Goal: Task Accomplishment & Management: Manage account settings

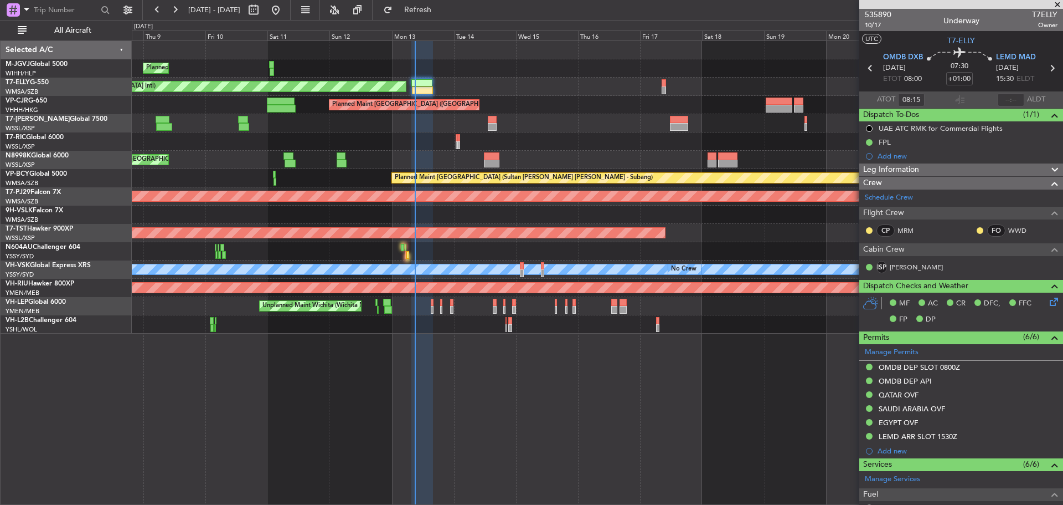
click at [572, 109] on div "Planned Maint [GEOGRAPHIC_DATA] ([GEOGRAPHIC_DATA] Intl)" at bounding box center [597, 105] width 931 height 18
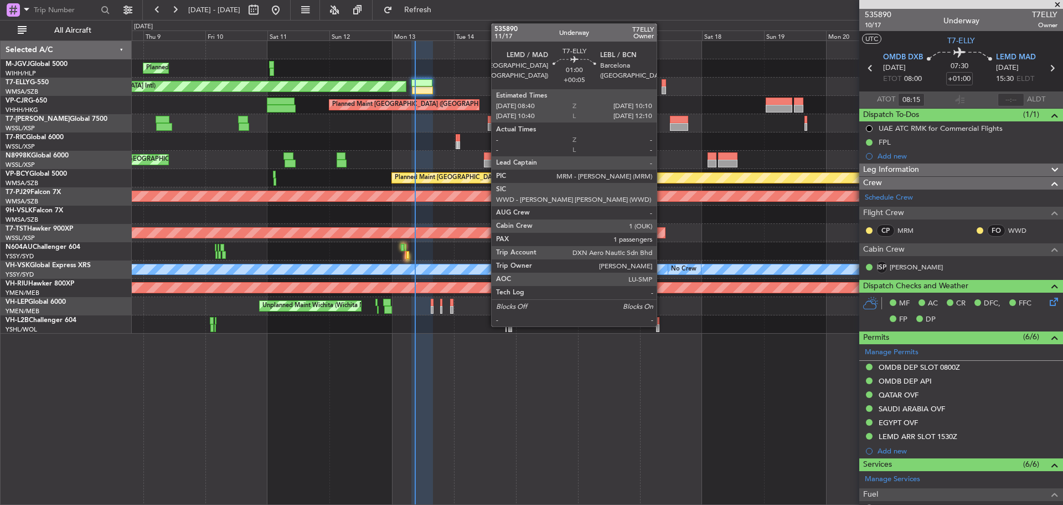
click at [662, 89] on div at bounding box center [664, 90] width 4 height 8
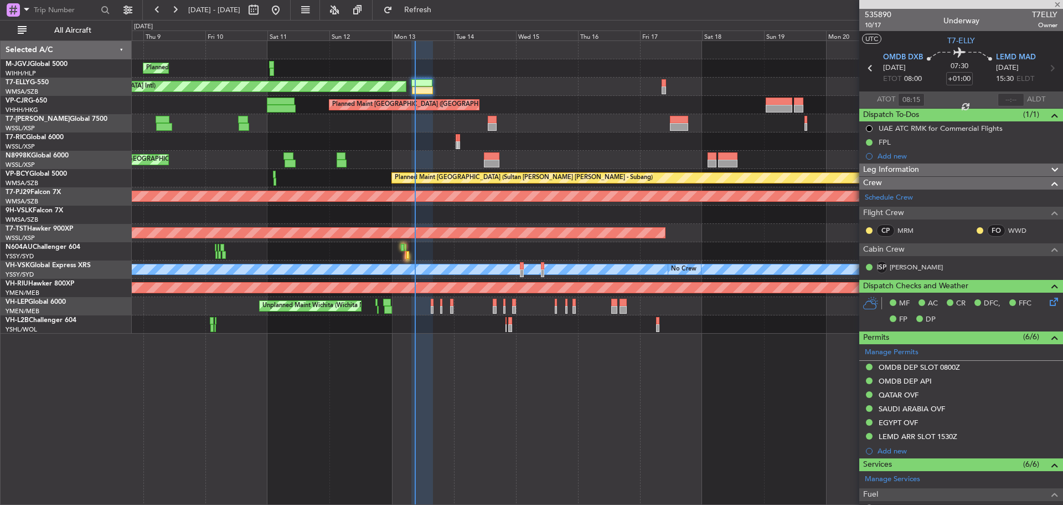
type input "+00:05"
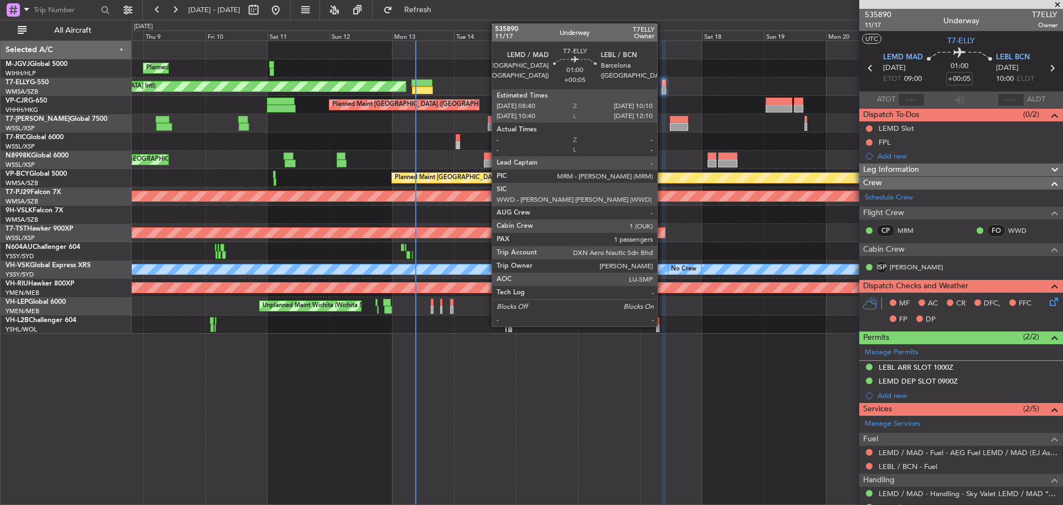
click at [662, 89] on div at bounding box center [664, 90] width 4 height 8
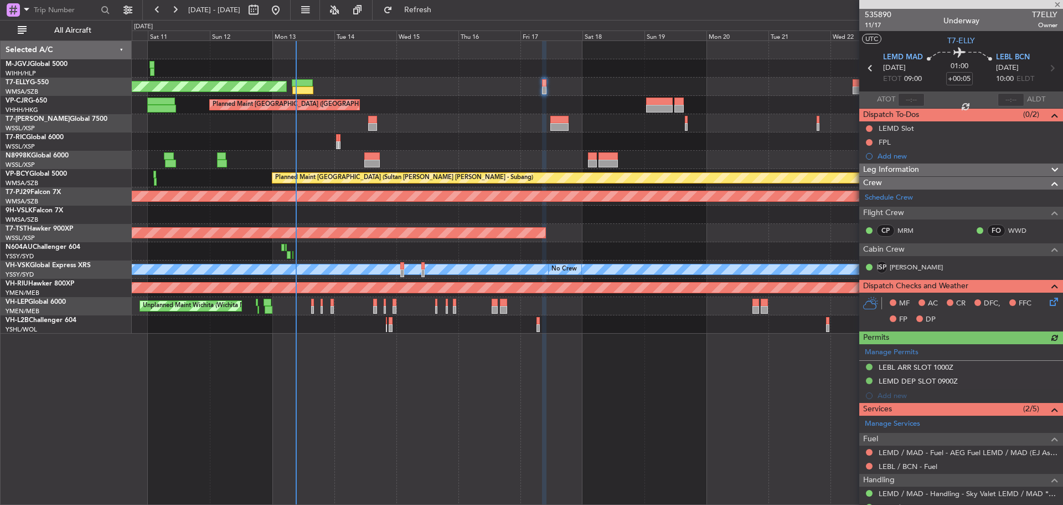
click at [588, 86] on div "Planned Maint [GEOGRAPHIC_DATA] ([GEOGRAPHIC_DATA] Intl)" at bounding box center [597, 87] width 931 height 18
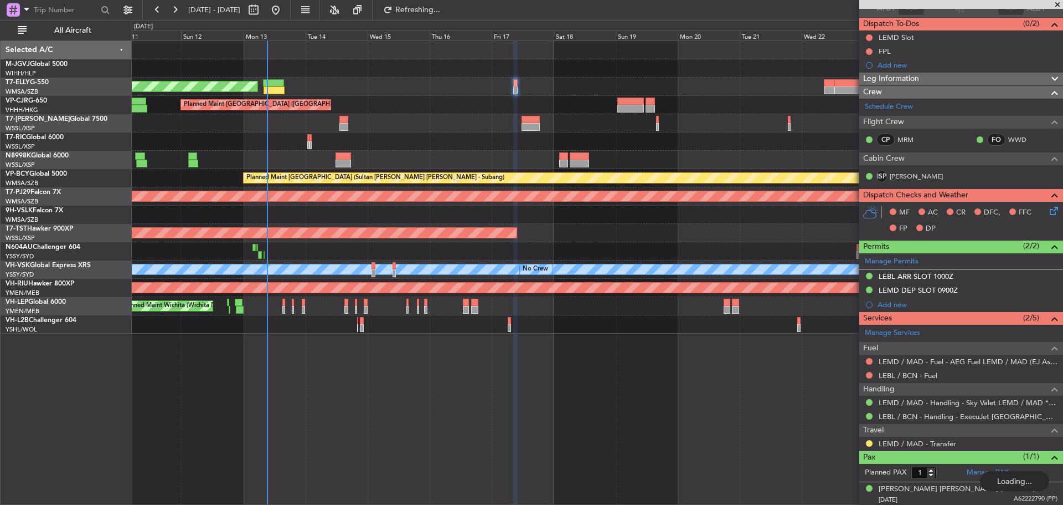
scroll to position [93, 0]
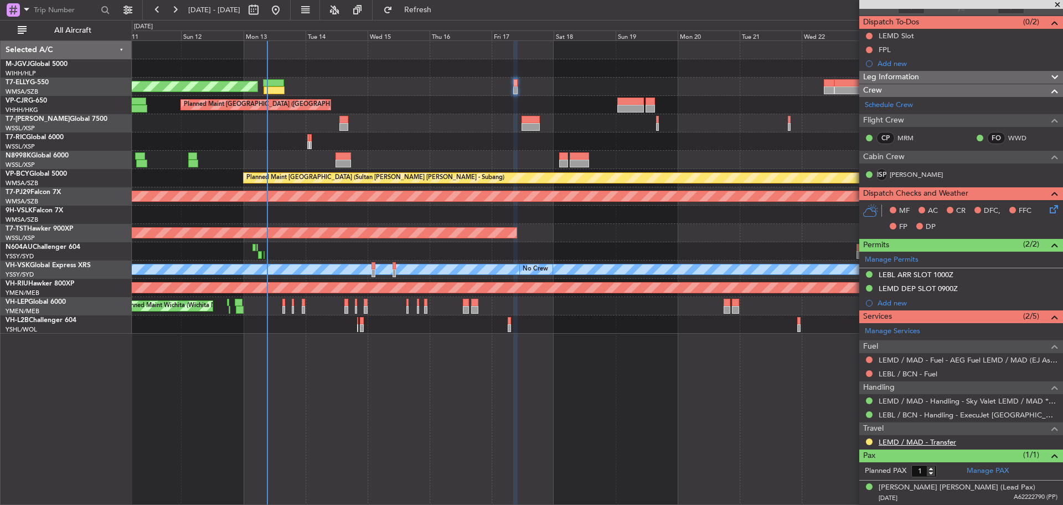
click at [907, 441] on link "LEMD / MAD - Transfer" at bounding box center [918, 441] width 78 height 9
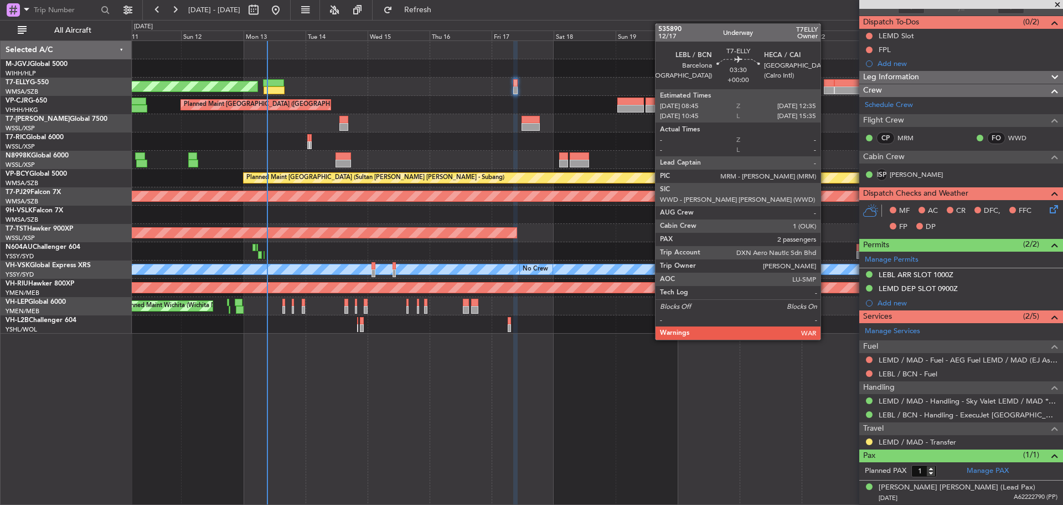
click at [826, 89] on div at bounding box center [829, 90] width 10 height 8
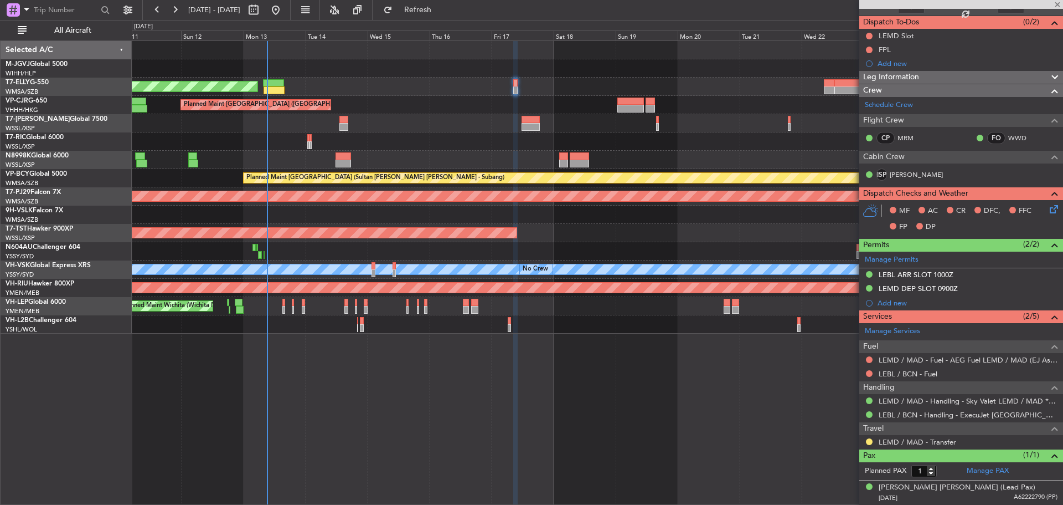
type input "2"
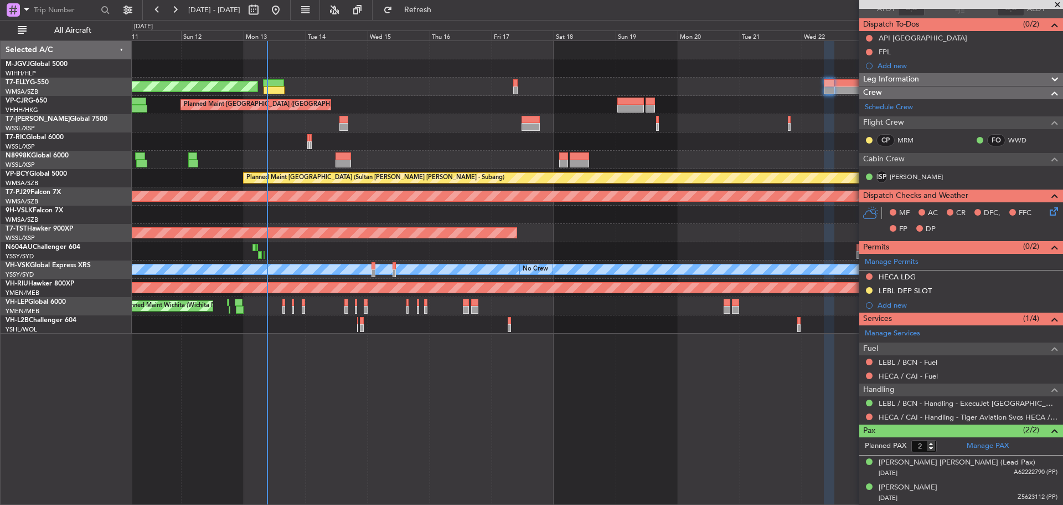
scroll to position [0, 0]
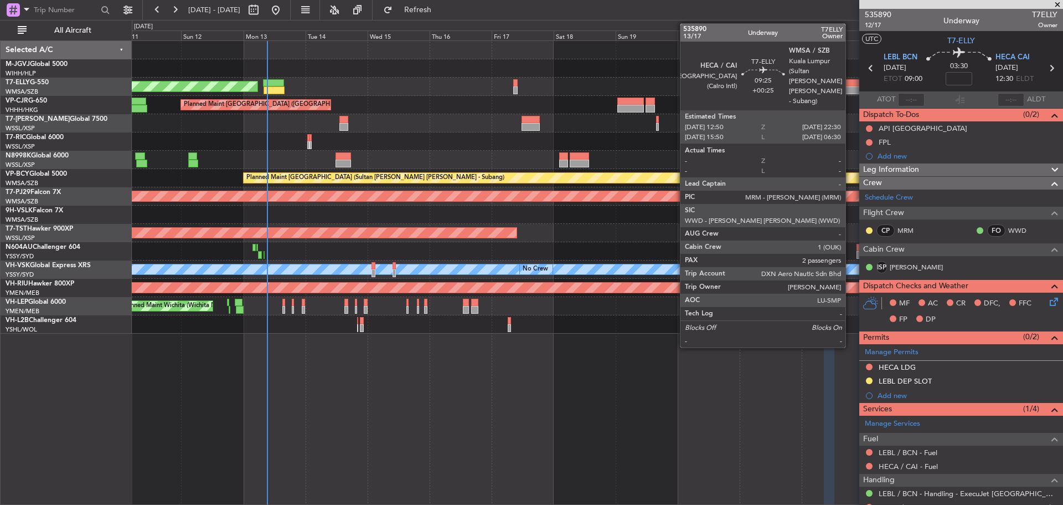
click at [851, 85] on div at bounding box center [847, 83] width 25 height 8
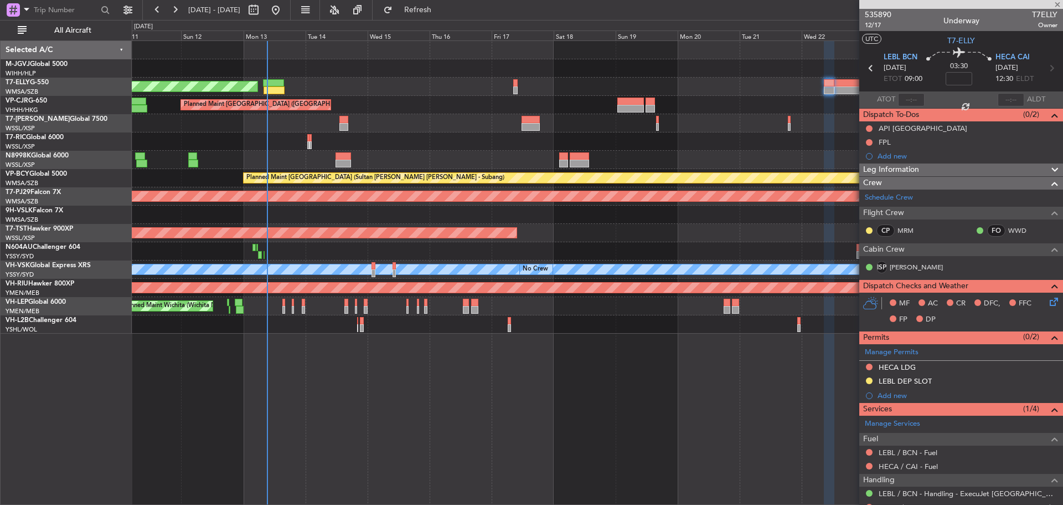
type input "+00:25"
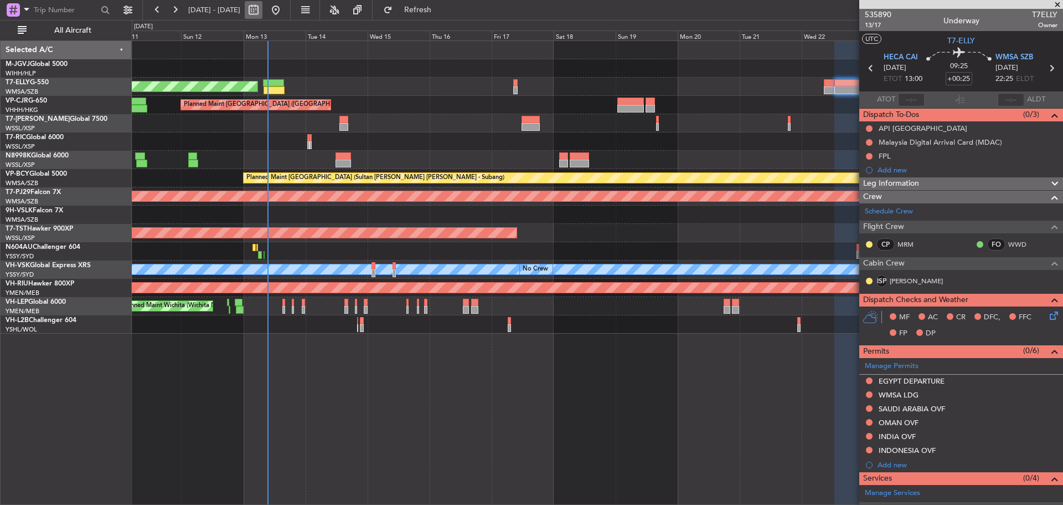
click at [263, 9] on button at bounding box center [254, 10] width 18 height 18
select select "10"
select select "2025"
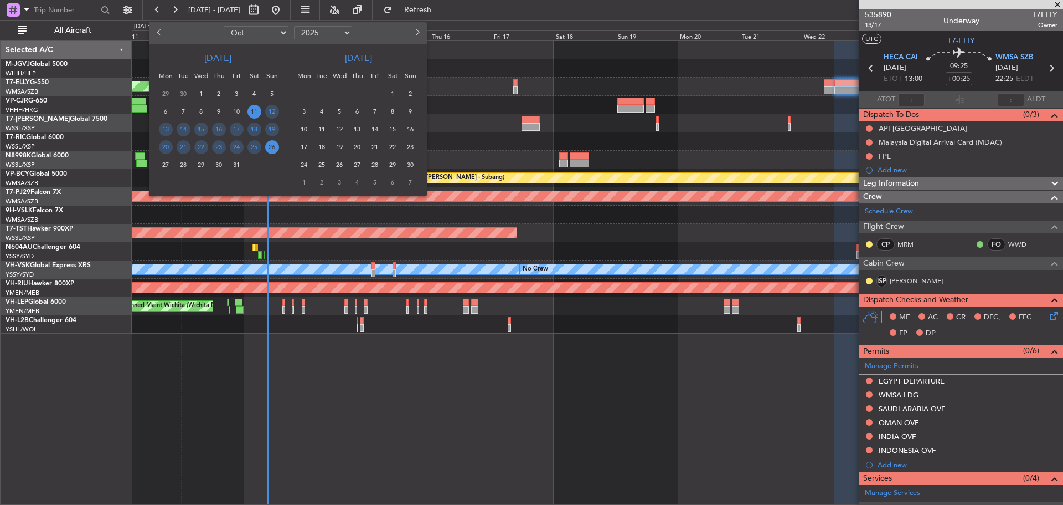
click at [274, 34] on select "Jan Feb Mar Apr May Jun [DATE] Aug Sep Oct Nov Dec" at bounding box center [256, 32] width 65 height 13
select select "12"
click at [224, 26] on select "Jan Feb Mar Apr May Jun [DATE] Aug Sep Oct Nov Dec" at bounding box center [256, 32] width 65 height 13
click at [201, 145] on span "24" at bounding box center [201, 147] width 14 height 14
click at [338, 114] on span "7" at bounding box center [340, 112] width 14 height 14
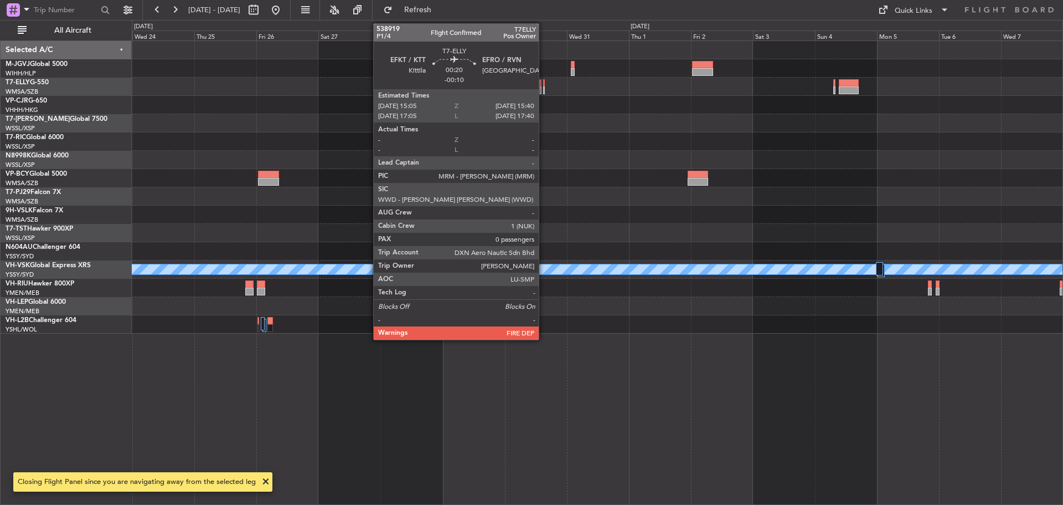
click at [544, 89] on div at bounding box center [544, 90] width 2 height 8
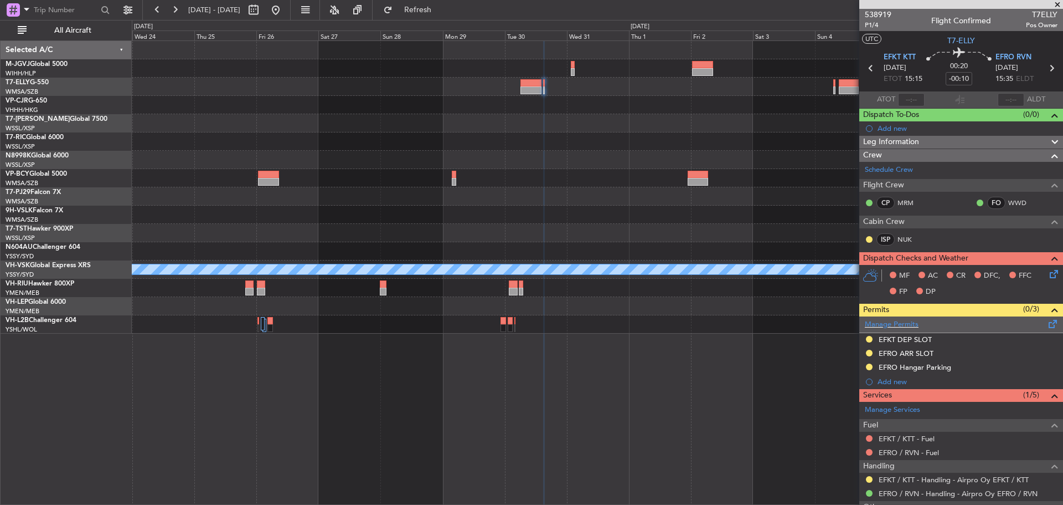
click at [1047, 326] on span at bounding box center [1053, 321] width 13 height 8
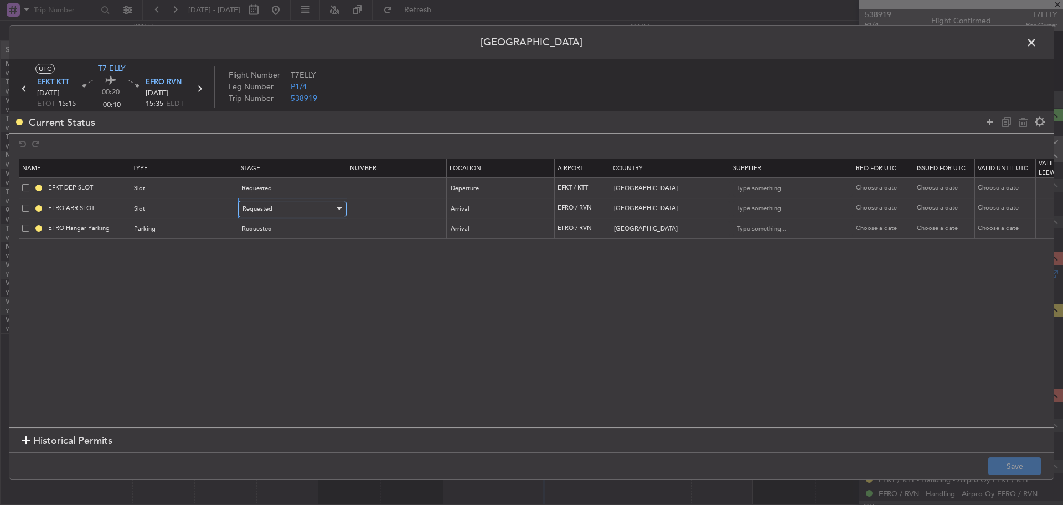
click at [261, 210] on span "Requested" at bounding box center [258, 208] width 30 height 8
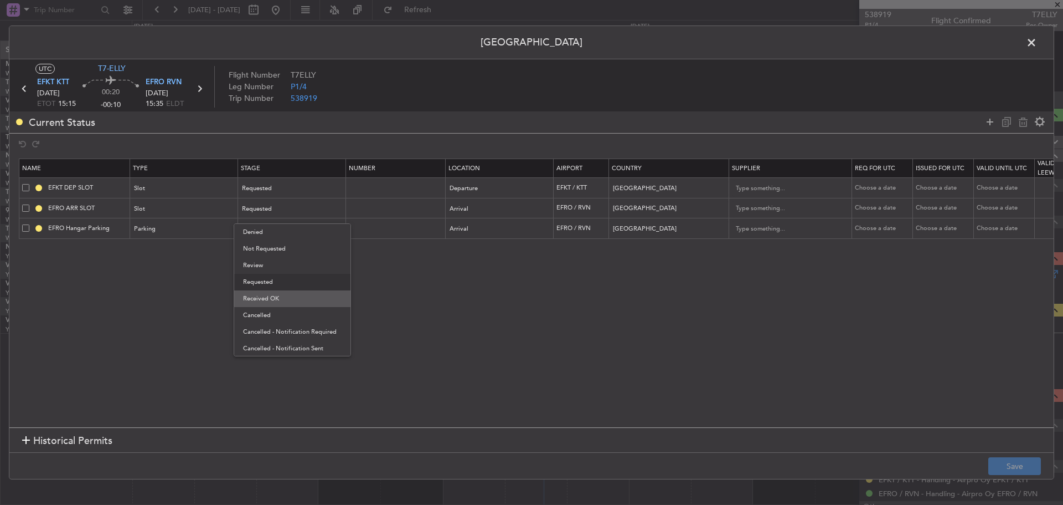
click at [269, 304] on span "Received OK" at bounding box center [292, 298] width 99 height 17
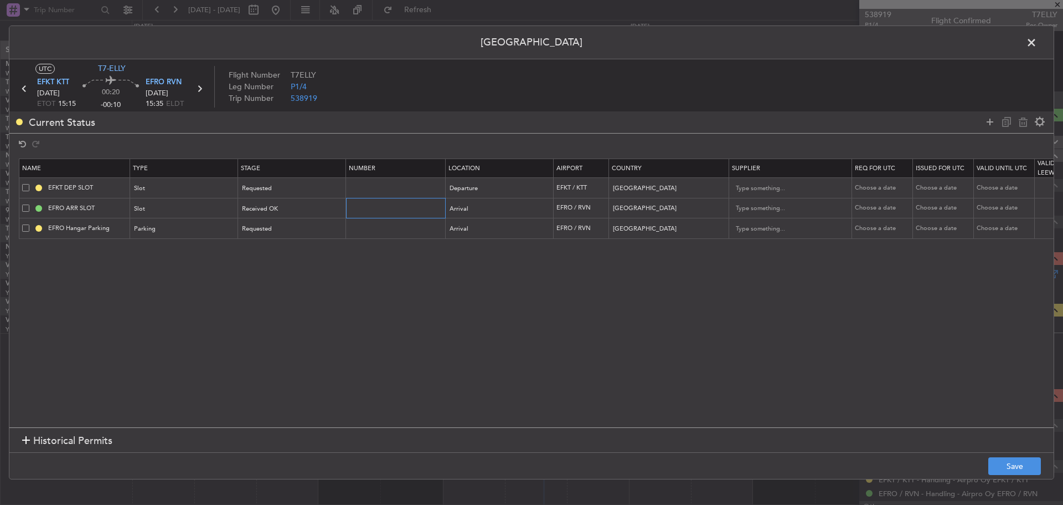
click at [377, 207] on input "text" at bounding box center [397, 207] width 96 height 9
paste input "EFROAGN0041000"
type input "EFROAGN0041000"
click at [861, 207] on div "Choose a date" at bounding box center [884, 207] width 58 height 9
select select "10"
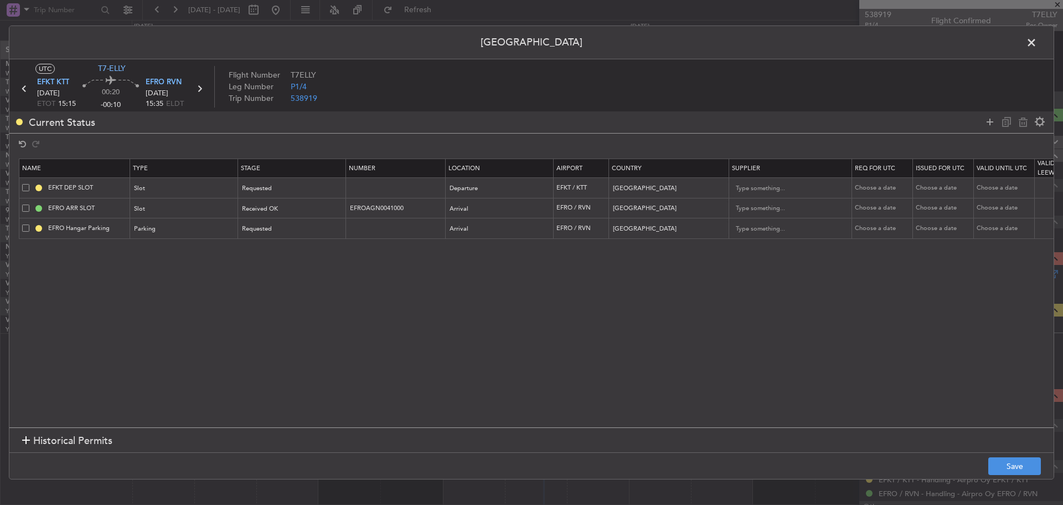
select select "2025"
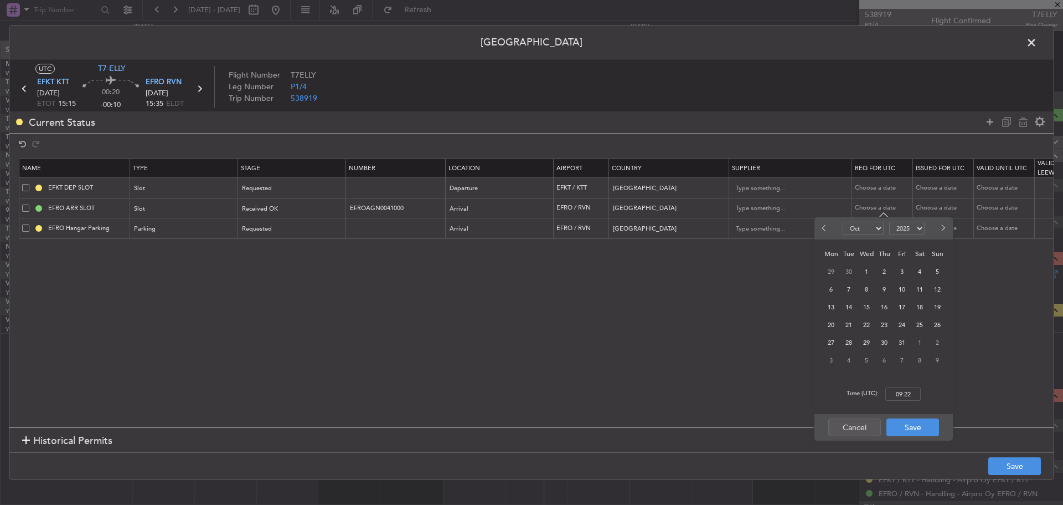
click at [947, 232] on button "Next month" at bounding box center [943, 228] width 12 height 18
select select "12"
click at [854, 337] on span "30" at bounding box center [849, 343] width 14 height 14
click at [896, 394] on input "00:00" at bounding box center [903, 393] width 35 height 13
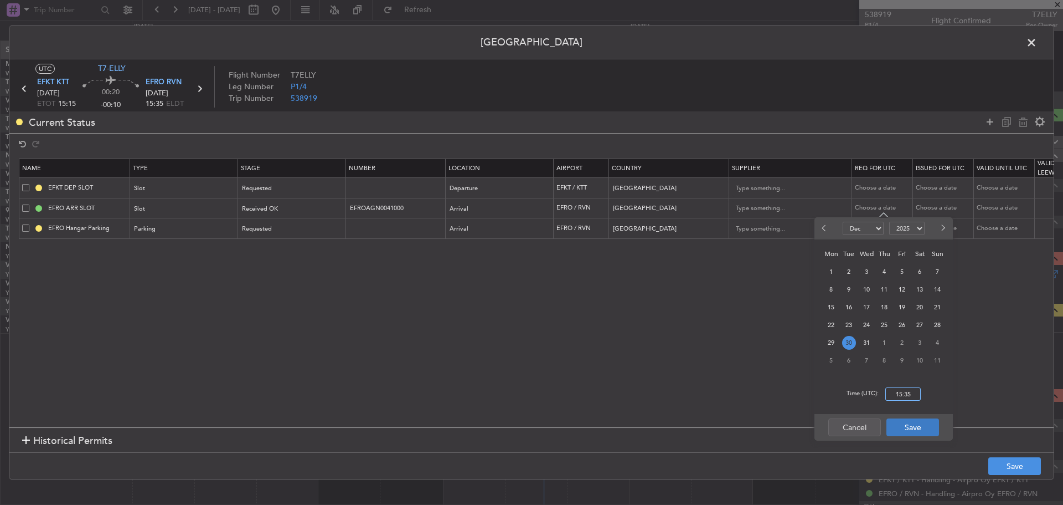
type input "15:35"
click at [913, 427] on button "Save" at bounding box center [913, 427] width 53 height 18
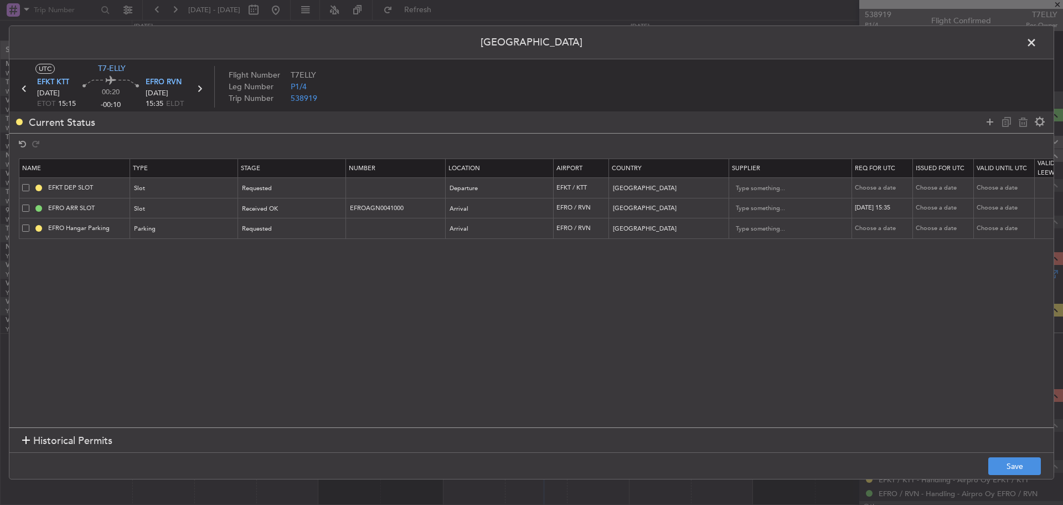
click at [936, 210] on div "Choose a date" at bounding box center [945, 207] width 58 height 9
select select "10"
select select "2025"
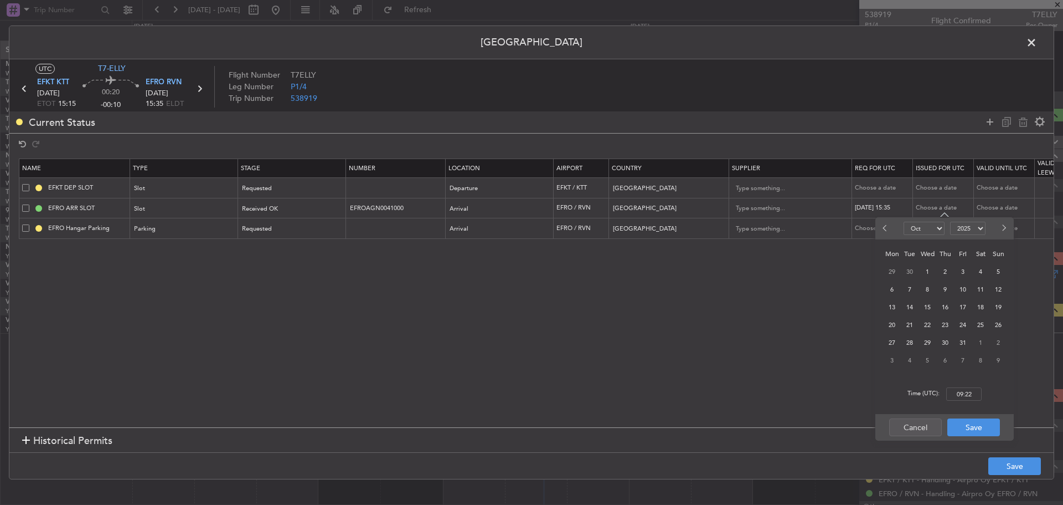
click at [1005, 229] on span "Next month" at bounding box center [1003, 227] width 7 height 7
select select "12"
click at [908, 340] on span "30" at bounding box center [910, 343] width 14 height 14
click at [954, 394] on input "00:00" at bounding box center [964, 393] width 35 height 13
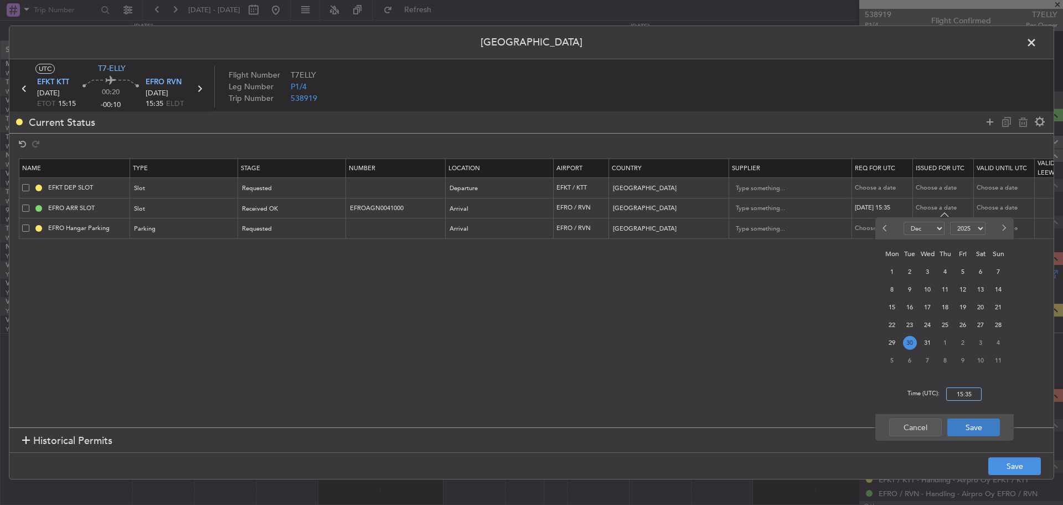
type input "15:35"
click at [967, 424] on button "Save" at bounding box center [974, 427] width 53 height 18
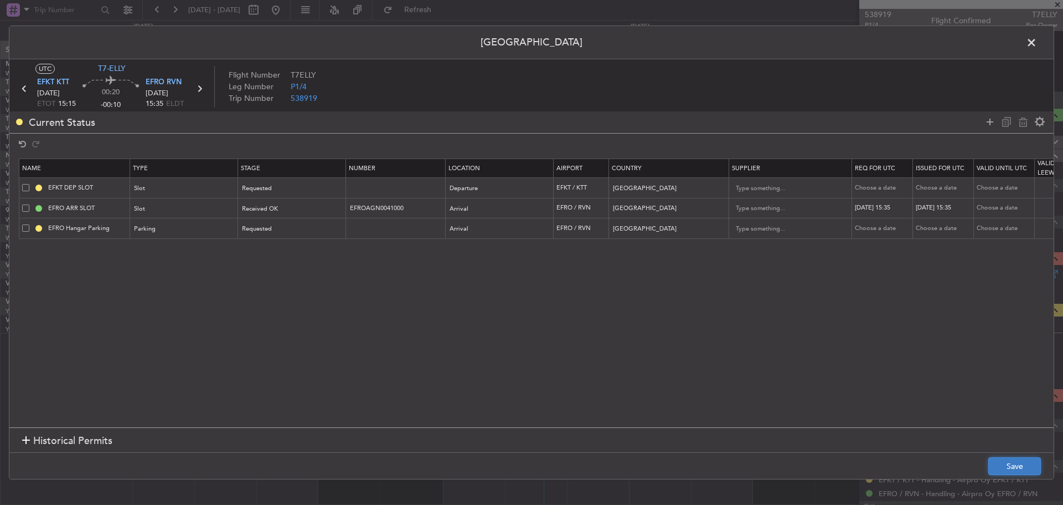
click at [1017, 460] on button "Save" at bounding box center [1015, 466] width 53 height 18
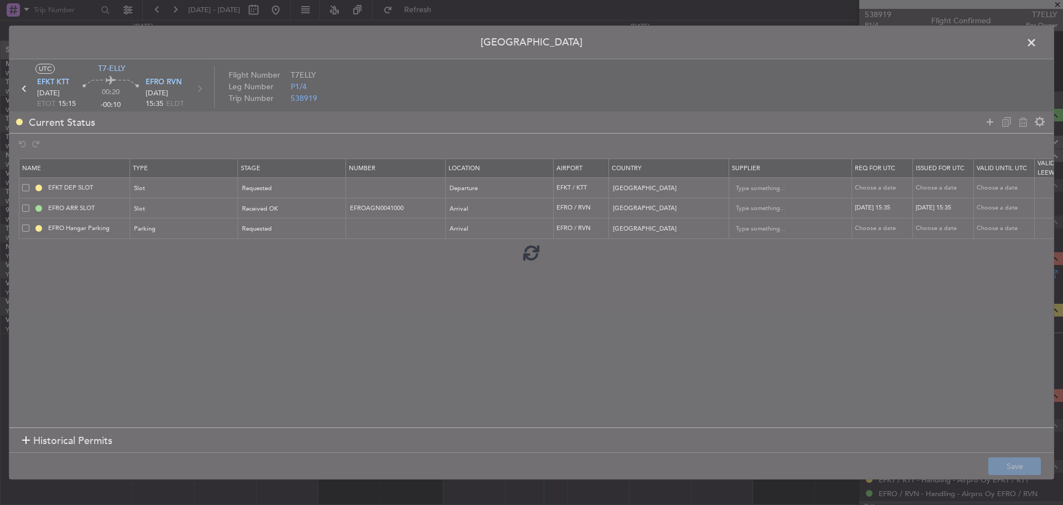
type input "EFRO ARR SLOT 1535Z"
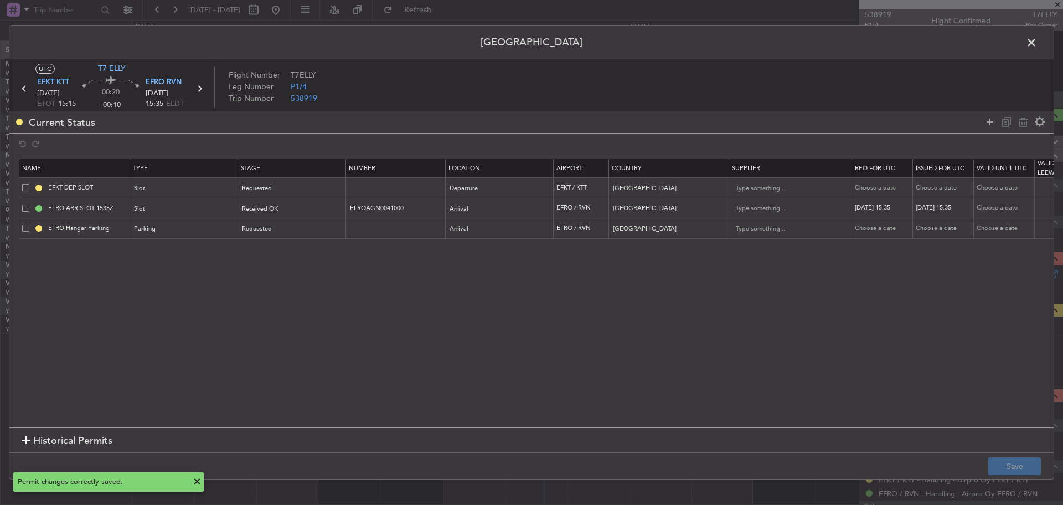
click at [202, 89] on icon at bounding box center [199, 88] width 14 height 14
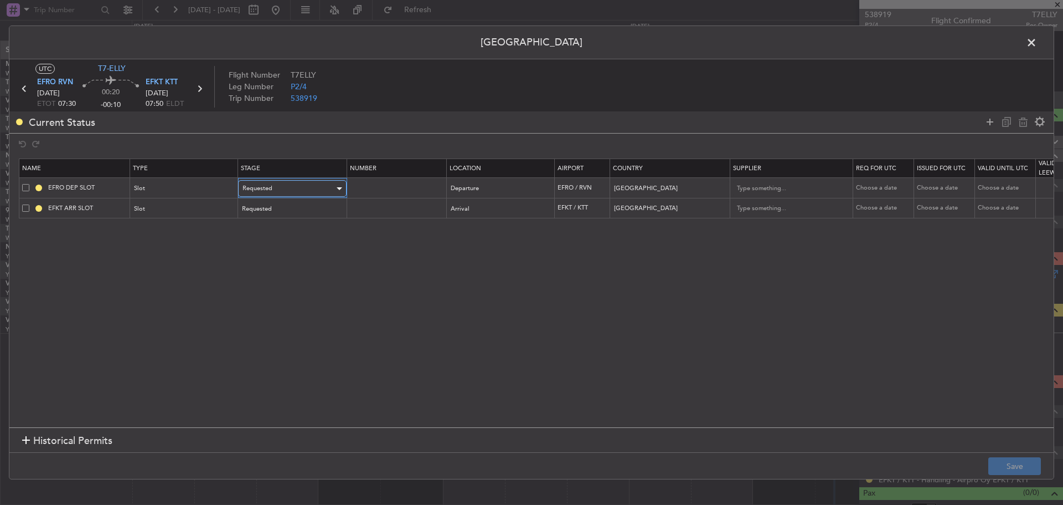
click at [279, 189] on div "Requested" at bounding box center [289, 188] width 92 height 17
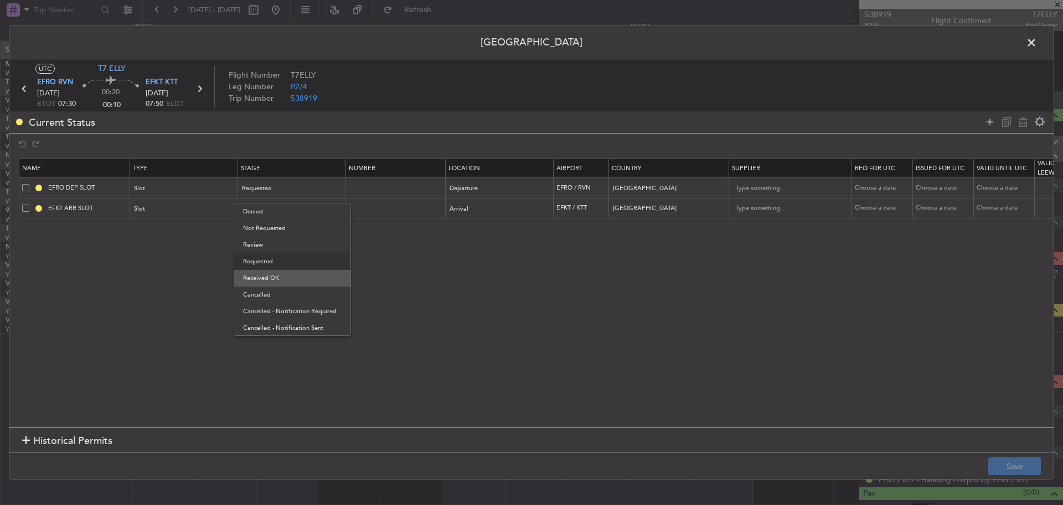
click at [284, 277] on span "Received OK" at bounding box center [292, 278] width 99 height 17
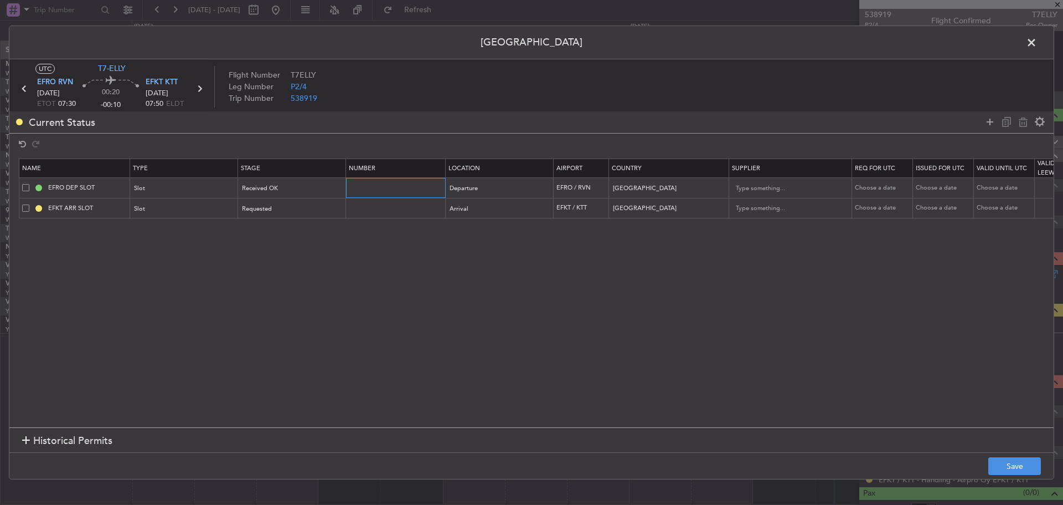
click at [360, 188] on input "text" at bounding box center [397, 187] width 96 height 9
paste input "EFRODGN0042000"
type input "EFRODGN0042000"
click at [866, 189] on div "Choose a date" at bounding box center [884, 187] width 58 height 9
select select "10"
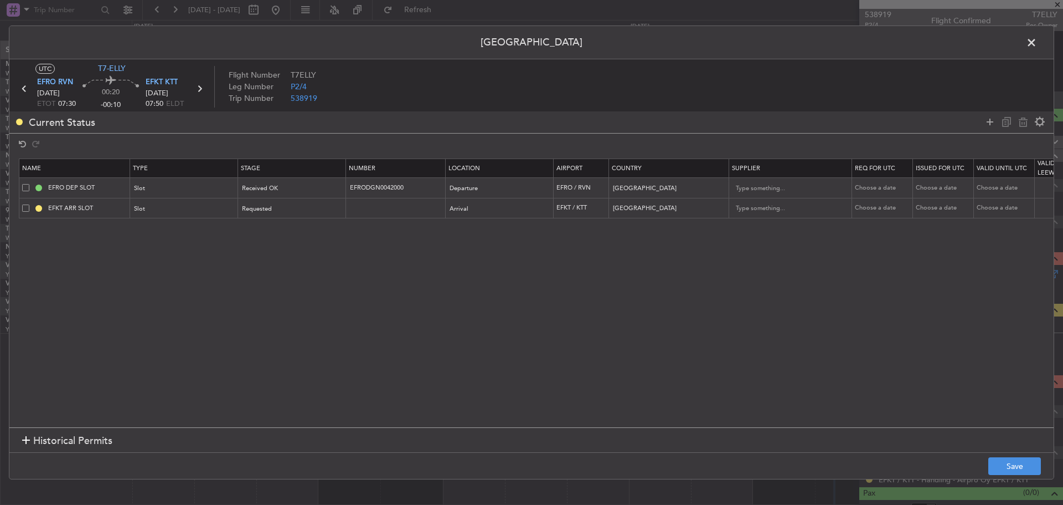
select select "2025"
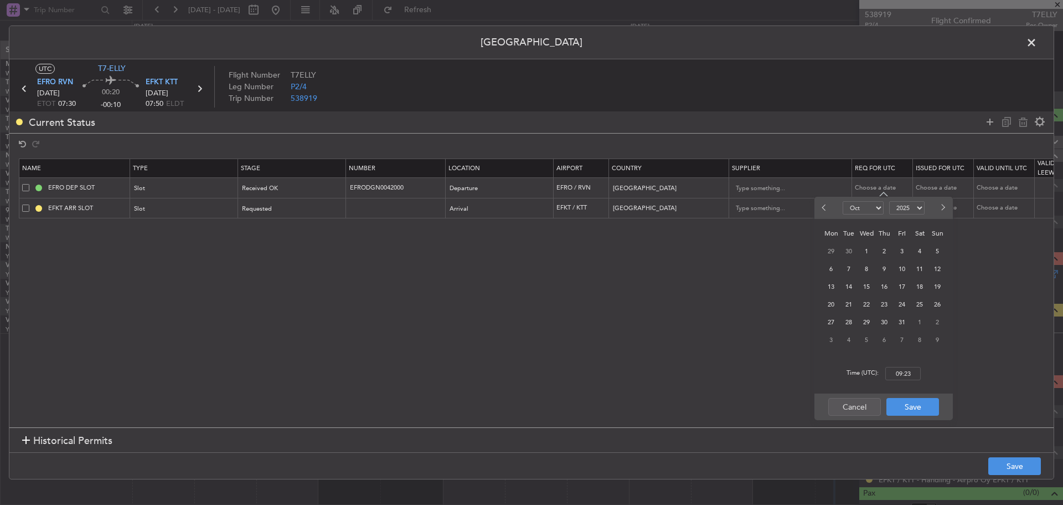
click at [943, 209] on span "Next month" at bounding box center [942, 207] width 7 height 7
select select "1"
select select "2026"
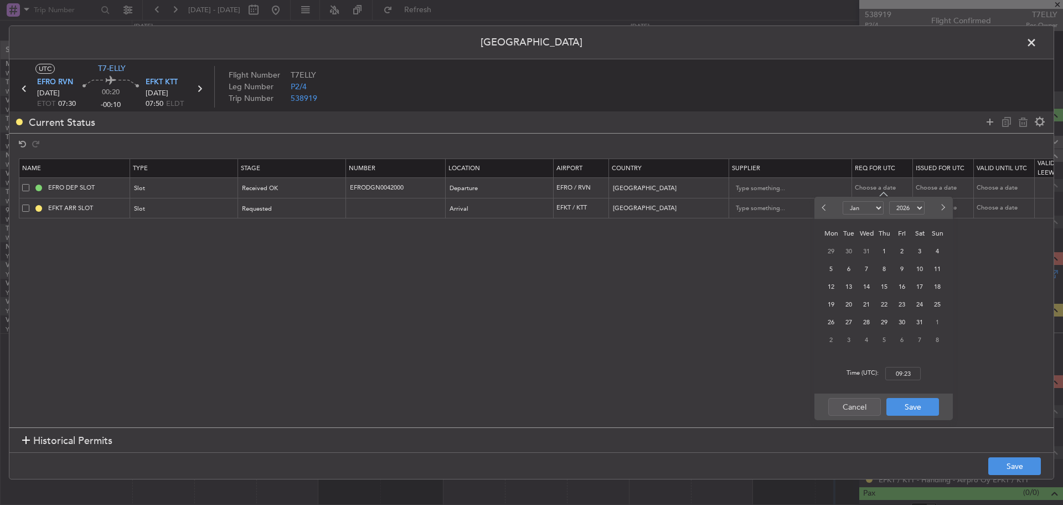
click at [943, 209] on span "Next month" at bounding box center [942, 207] width 7 height 7
click at [824, 212] on button "Previous month" at bounding box center [825, 208] width 12 height 18
select select "1"
click at [932, 250] on span "4" at bounding box center [938, 251] width 14 height 14
click at [911, 371] on input "00:00" at bounding box center [903, 373] width 35 height 13
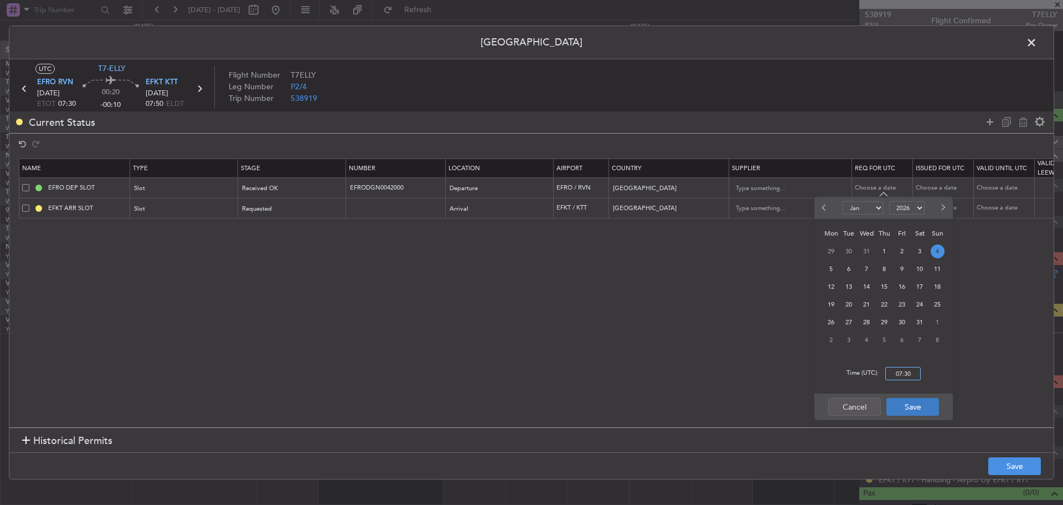
type input "07:30"
click at [911, 404] on button "Save" at bounding box center [913, 407] width 53 height 18
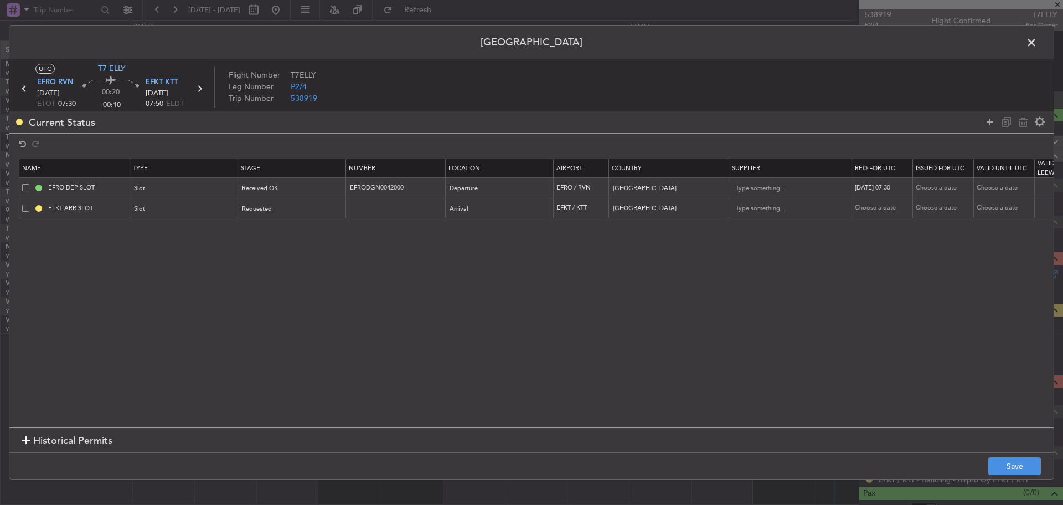
click at [928, 183] on div "Choose a date" at bounding box center [945, 187] width 58 height 9
select select "10"
select select "2025"
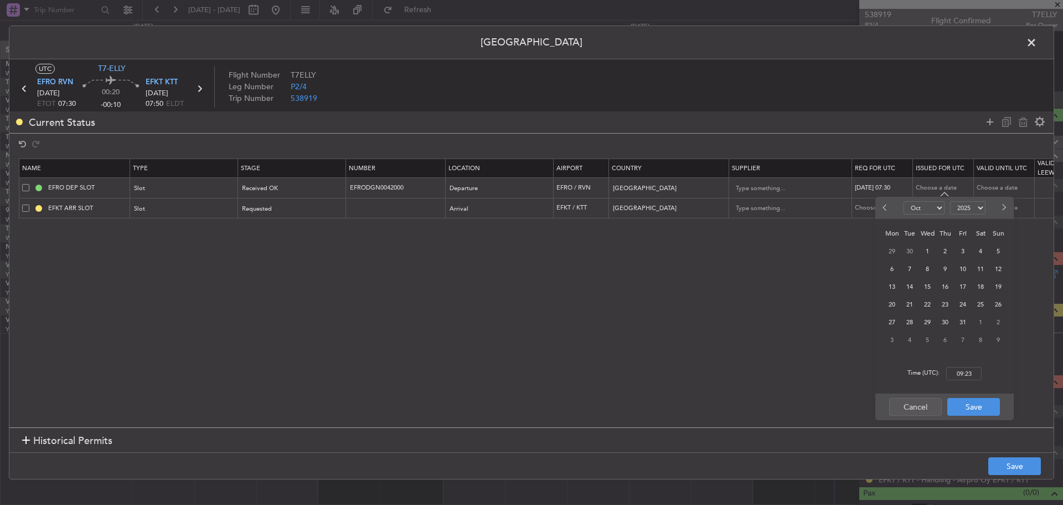
click at [1007, 207] on button "Next month" at bounding box center [1004, 208] width 12 height 18
select select "1"
select select "2026"
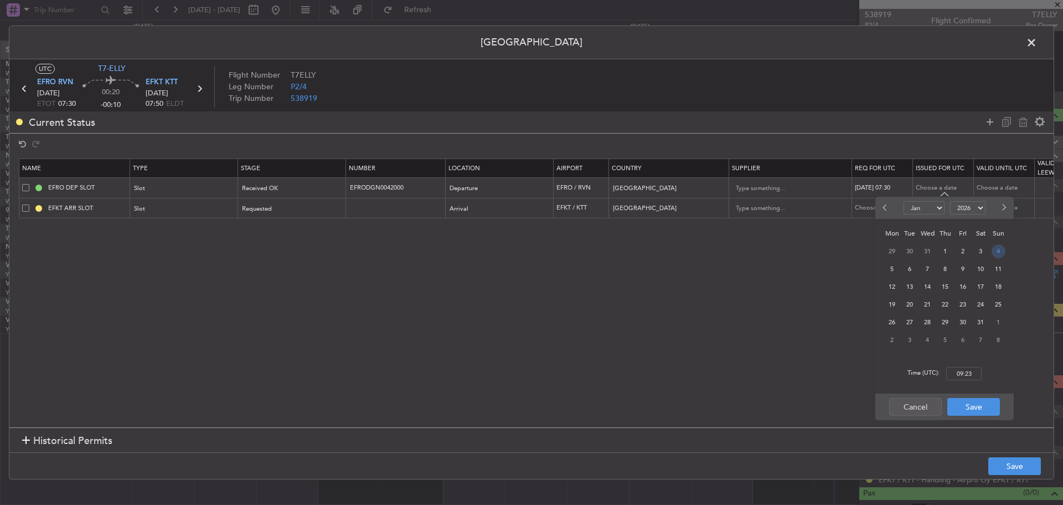
click at [1000, 251] on span "4" at bounding box center [999, 251] width 14 height 14
click at [986, 367] on div "Time (UTC): 00:00" at bounding box center [945, 373] width 138 height 40
click at [972, 371] on input "00:00" at bounding box center [964, 373] width 35 height 13
type input "07:30"
click at [959, 404] on button "Save" at bounding box center [974, 407] width 53 height 18
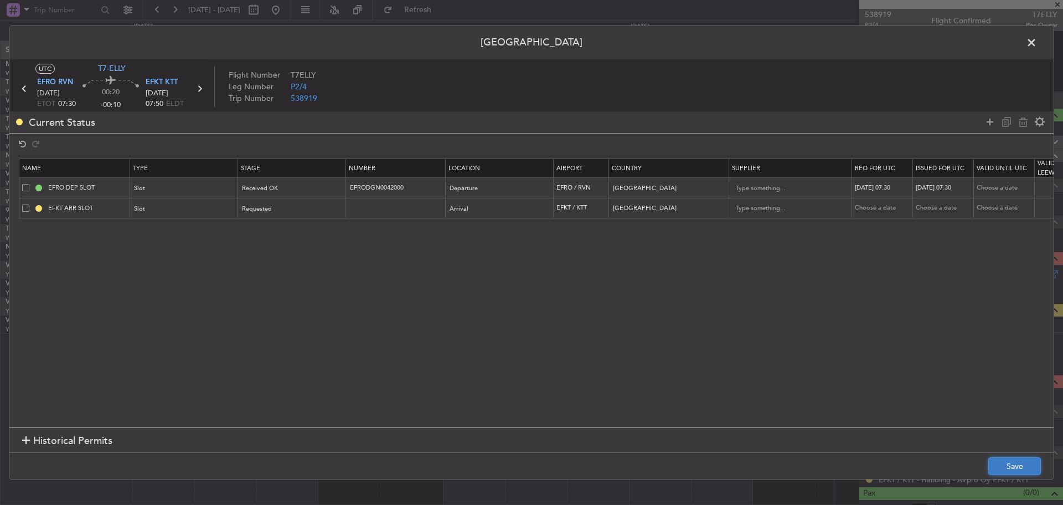
click at [998, 466] on button "Save" at bounding box center [1015, 466] width 53 height 18
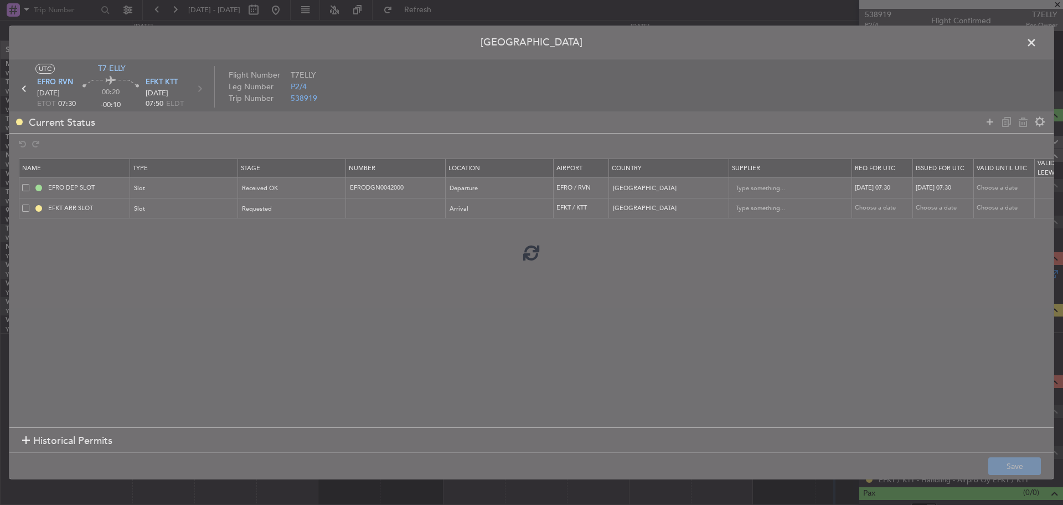
type input "EFRO DEP SLOT 0730Z"
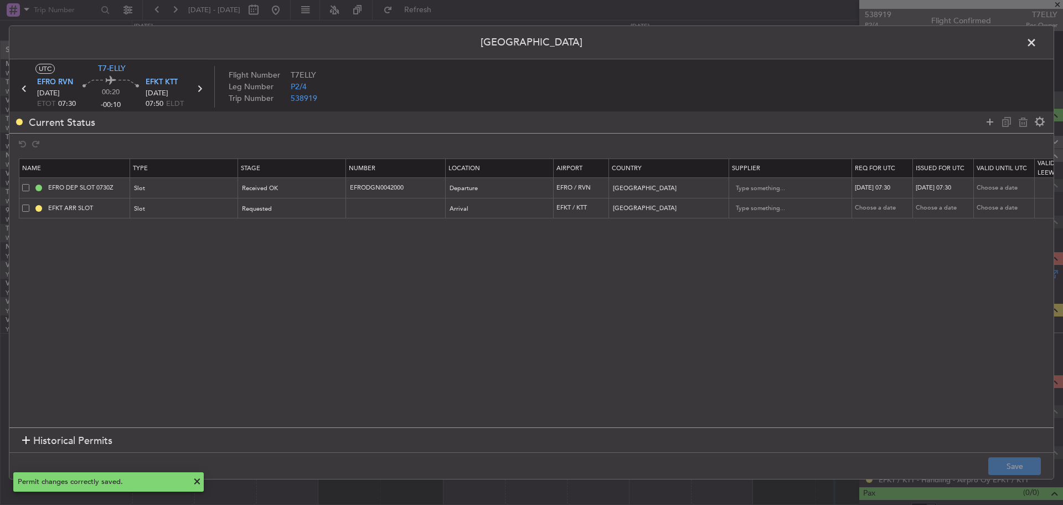
click at [1037, 44] on span at bounding box center [1037, 45] width 0 height 22
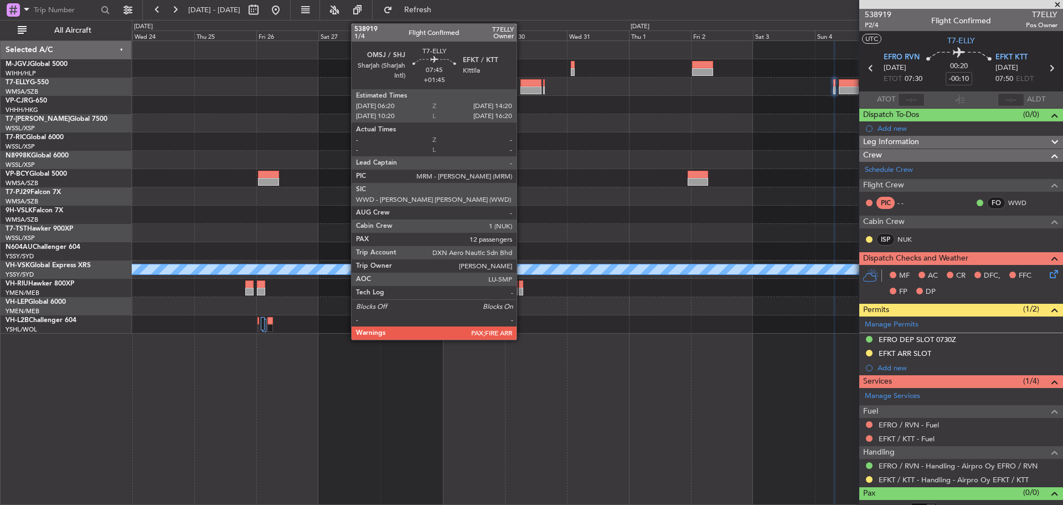
click at [522, 91] on div at bounding box center [531, 90] width 21 height 8
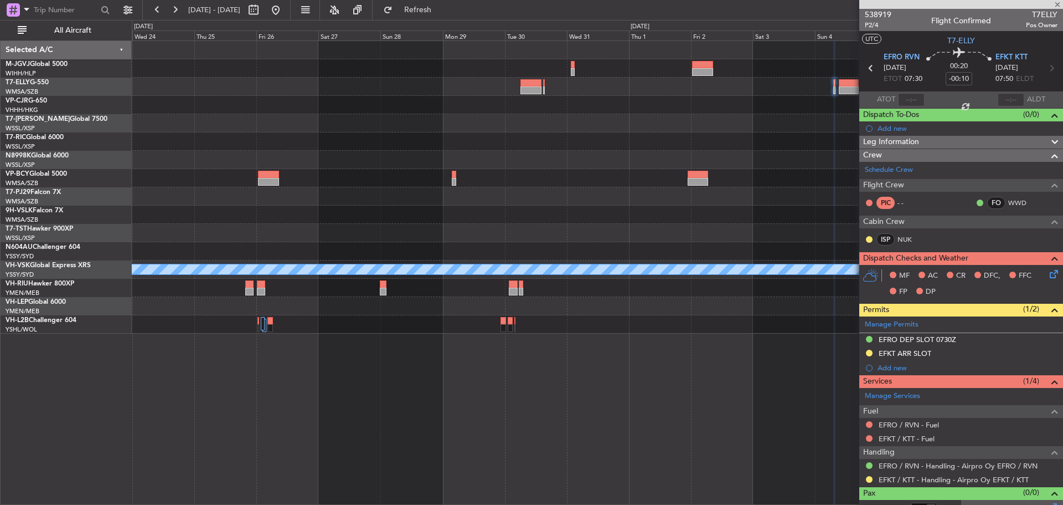
type input "+01:45"
type input "12"
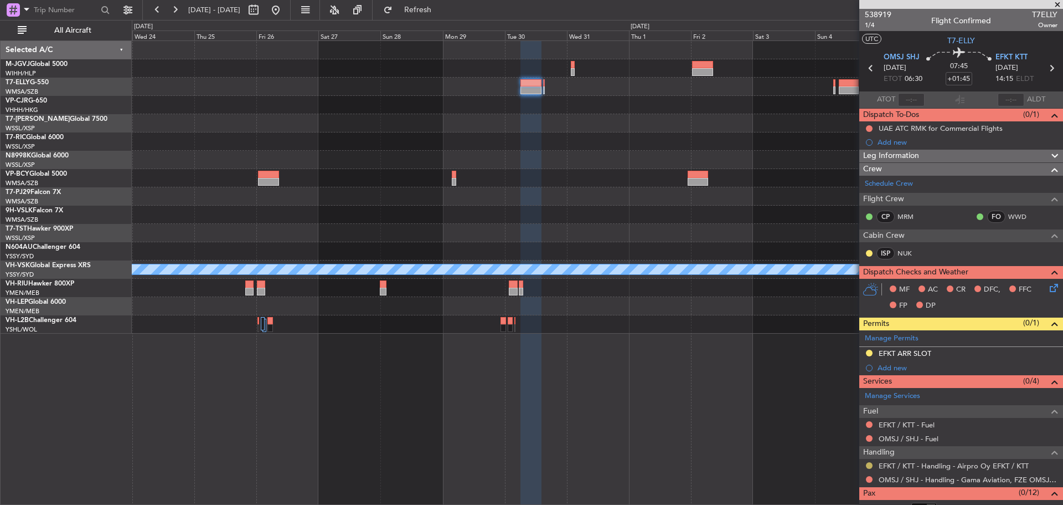
click at [872, 465] on button at bounding box center [869, 465] width 7 height 7
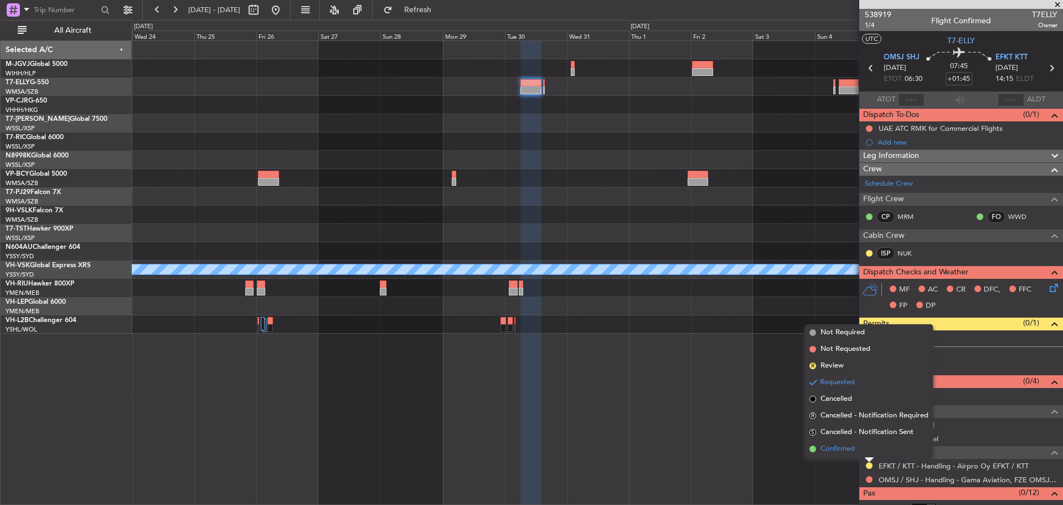
click at [838, 448] on span "Confirmed" at bounding box center [838, 448] width 34 height 11
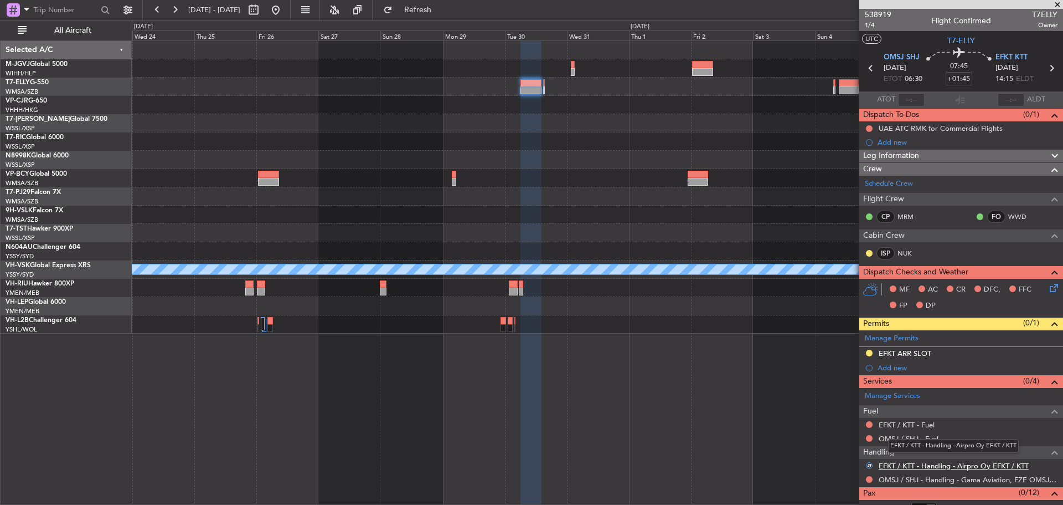
click at [911, 464] on link "EFKT / KTT - Handling - Airpro Oy EFKT / KTT" at bounding box center [954, 465] width 150 height 9
click at [441, 16] on button "Refresh" at bounding box center [411, 10] width 66 height 18
click at [1047, 338] on span at bounding box center [1053, 335] width 13 height 8
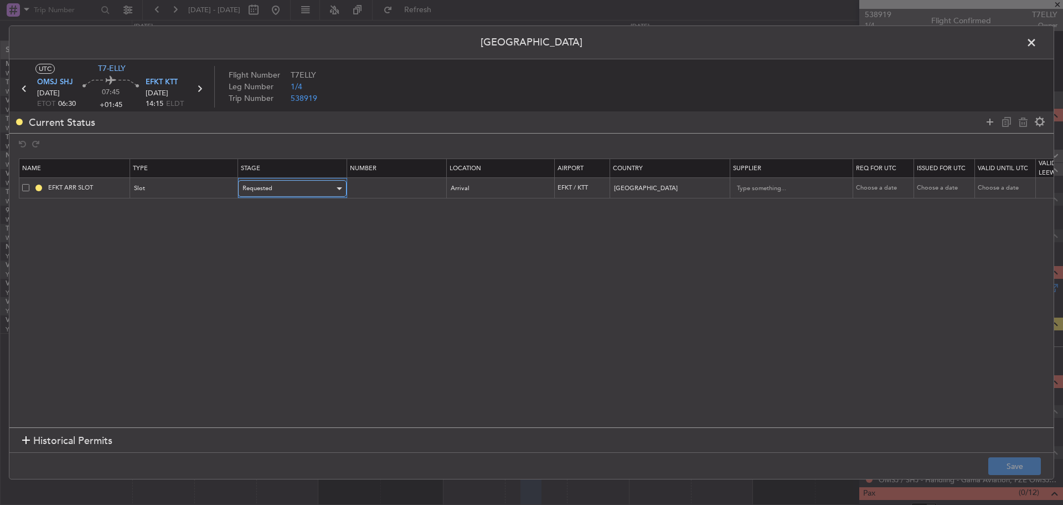
click at [271, 193] on div "Requested" at bounding box center [289, 188] width 92 height 17
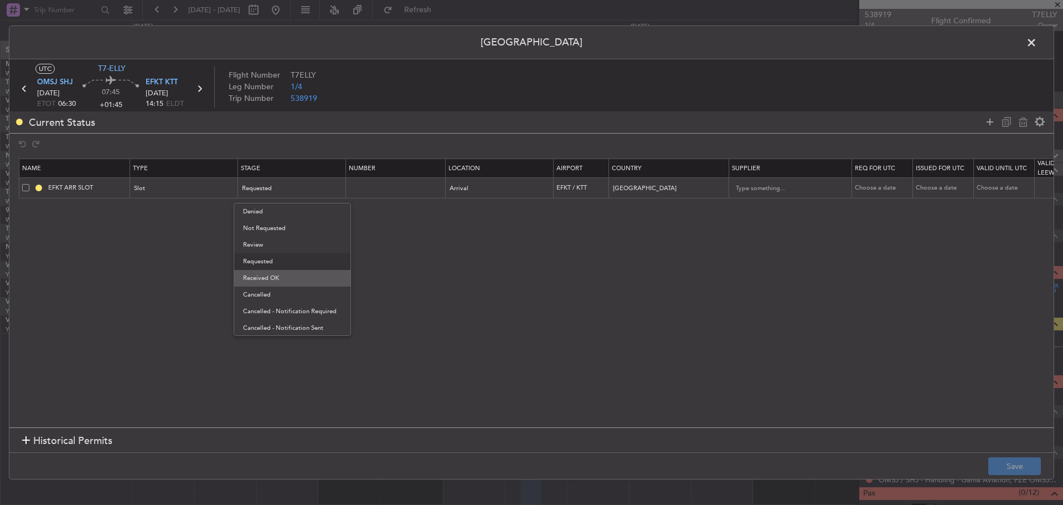
click at [279, 276] on span "Received OK" at bounding box center [292, 278] width 99 height 17
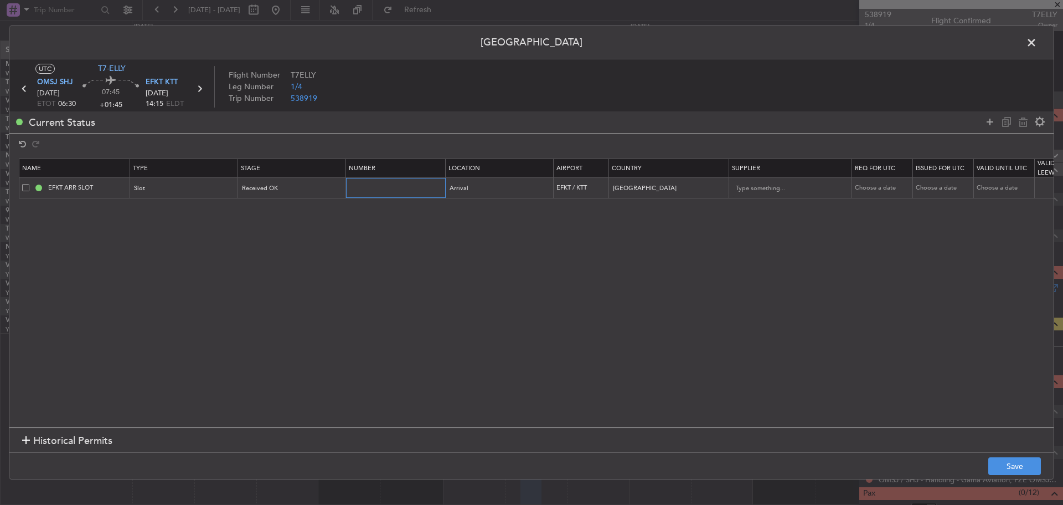
click at [390, 192] on input "text" at bounding box center [397, 187] width 96 height 9
paste input "EFKTAGN0087000"
type input "EFKTAGN0087000"
click at [877, 189] on div "Choose a date" at bounding box center [884, 187] width 58 height 9
select select "10"
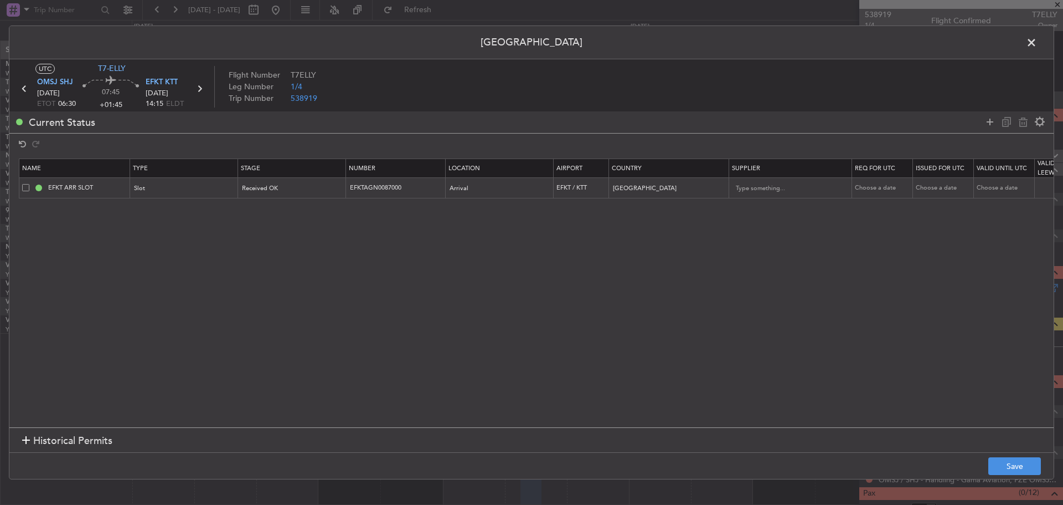
select select "2025"
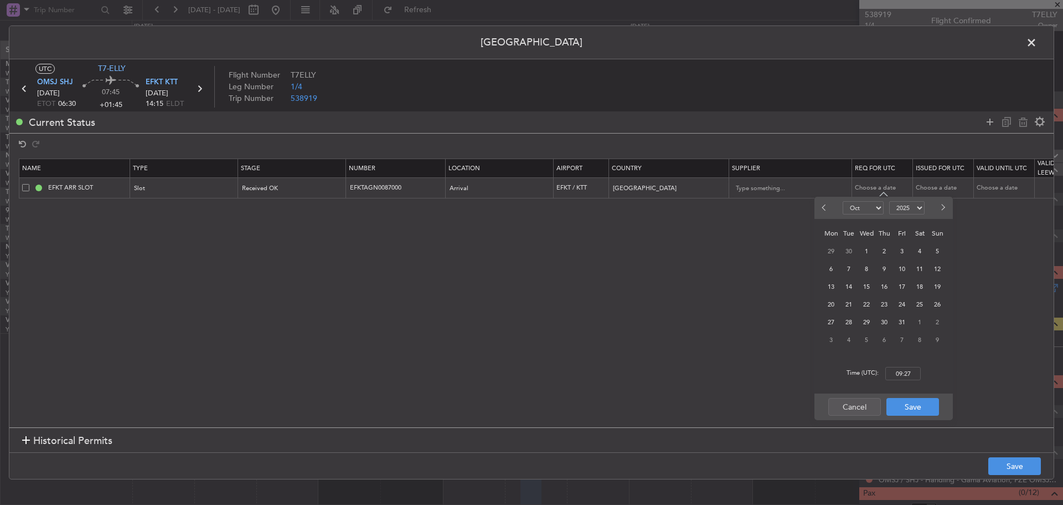
click at [938, 208] on button "Next month" at bounding box center [943, 208] width 12 height 18
select select "12"
click at [852, 317] on span "30" at bounding box center [849, 322] width 14 height 14
click at [908, 373] on input "00:00" at bounding box center [903, 373] width 35 height 13
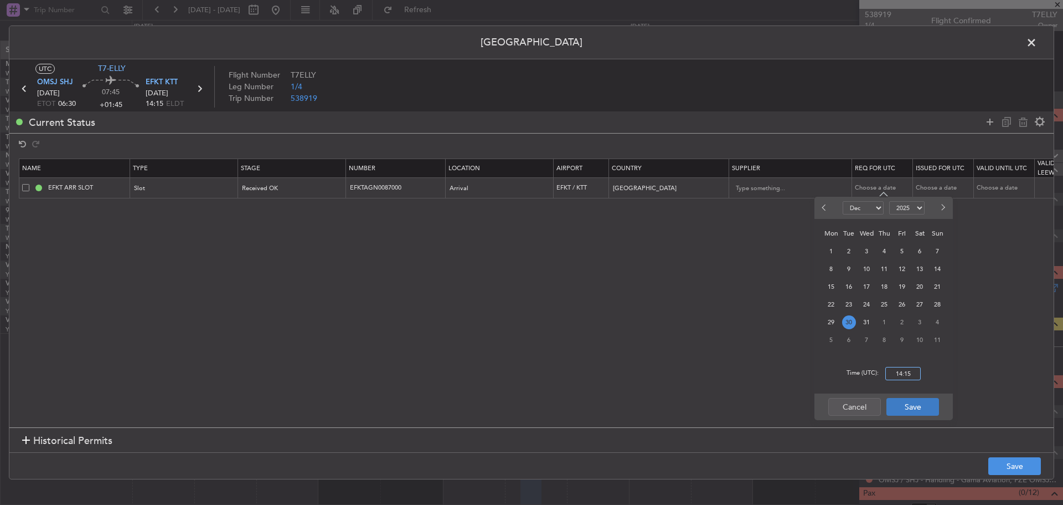
type input "14:15"
click at [911, 404] on button "Save" at bounding box center [913, 407] width 53 height 18
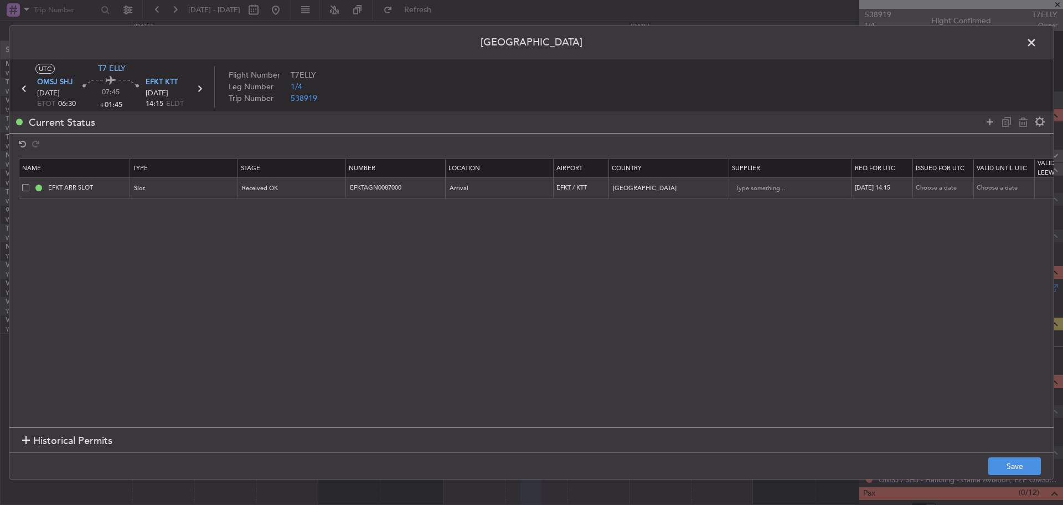
click at [944, 190] on div "Choose a date" at bounding box center [945, 187] width 58 height 9
select select "10"
select select "2025"
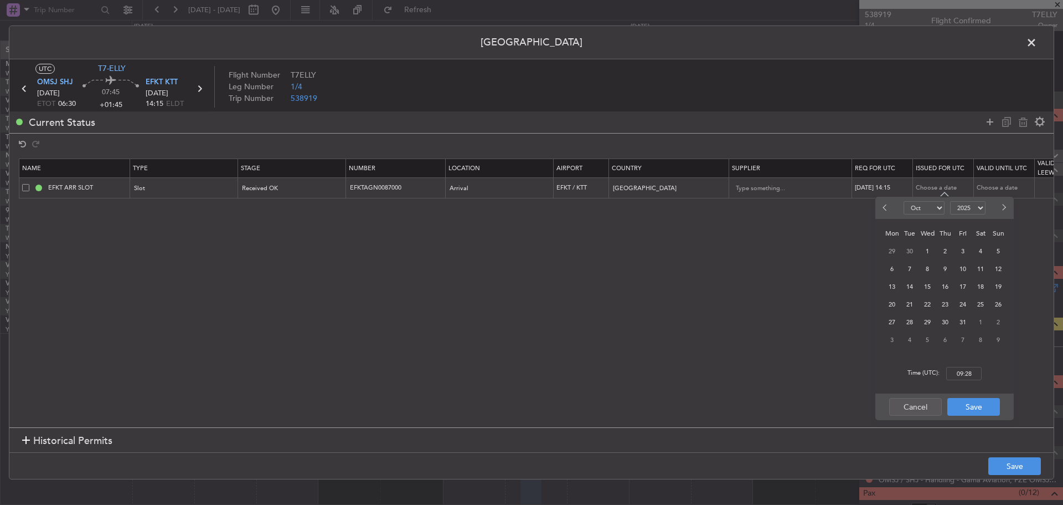
click at [1009, 209] on button "Next month" at bounding box center [1004, 208] width 12 height 18
select select "12"
click at [910, 321] on span "30" at bounding box center [910, 322] width 14 height 14
click at [960, 371] on input "00:00" at bounding box center [964, 373] width 35 height 13
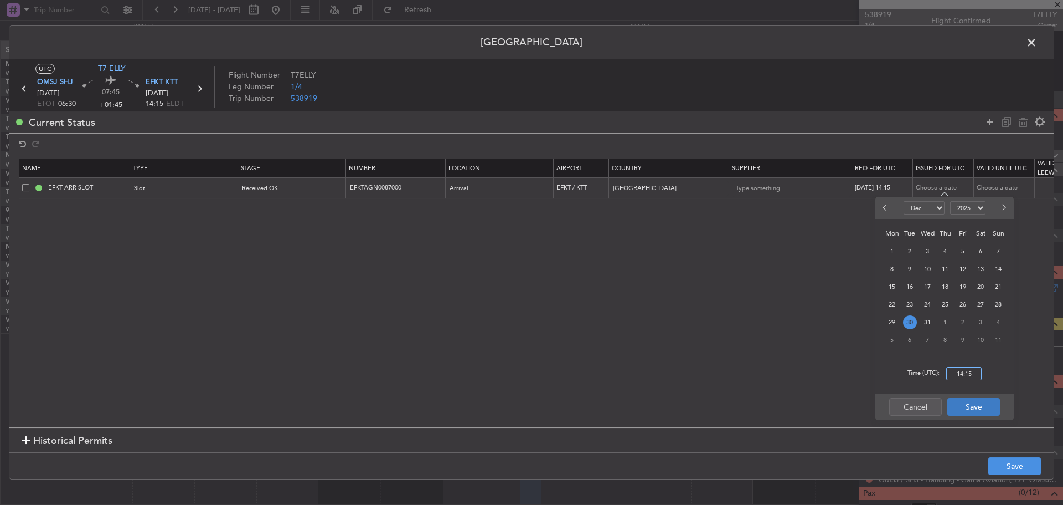
type input "14:15"
click at [973, 405] on button "Save" at bounding box center [974, 407] width 53 height 18
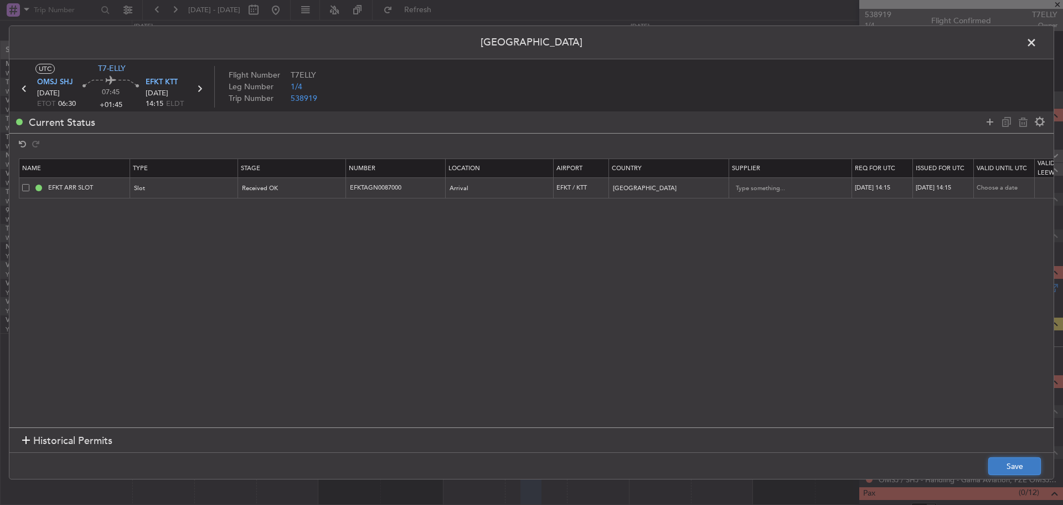
click at [1009, 461] on button "Save" at bounding box center [1015, 466] width 53 height 18
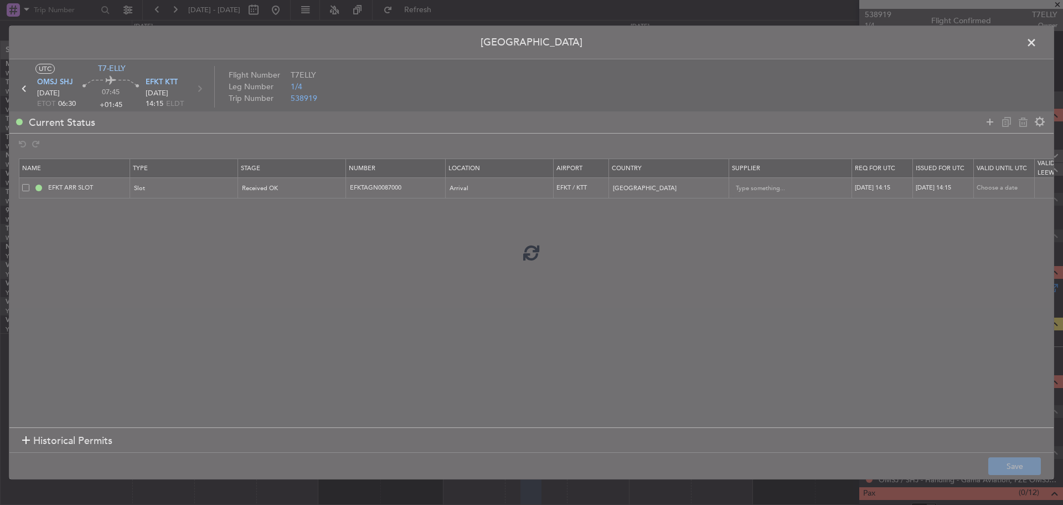
type input "EFKT ARR SLOT 1415Z"
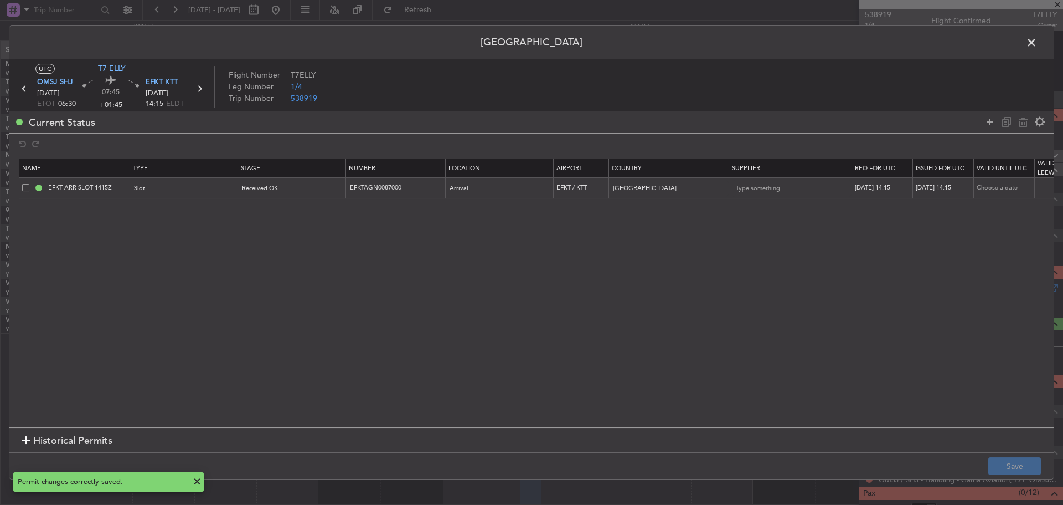
click at [199, 89] on icon at bounding box center [199, 88] width 14 height 14
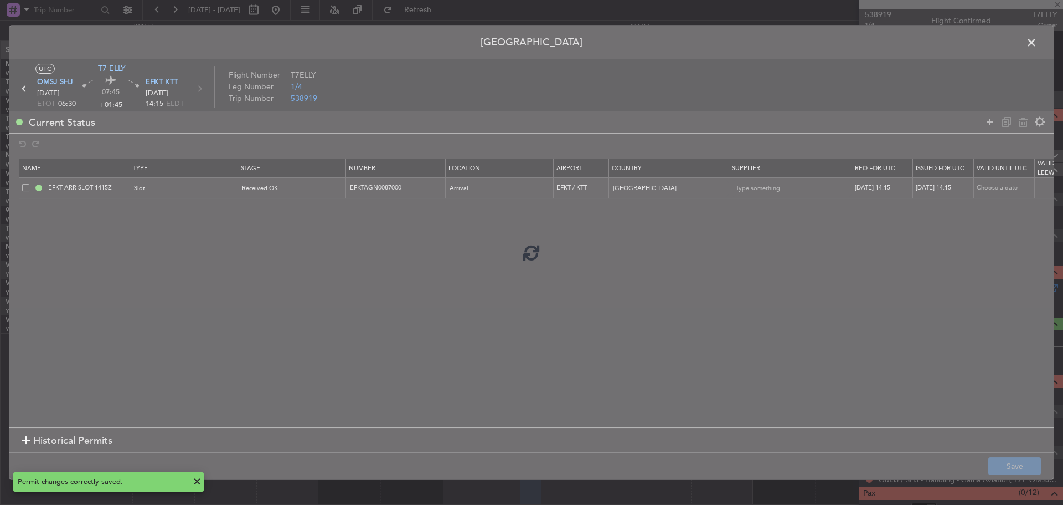
type input "-00:10"
type input "0"
type input "-00:10"
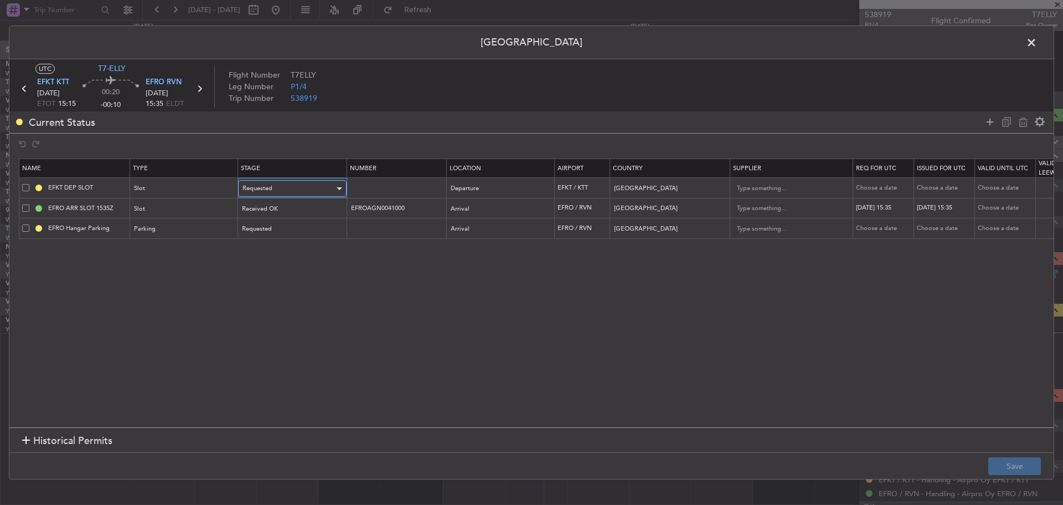
click at [276, 188] on div "Requested" at bounding box center [289, 188] width 92 height 17
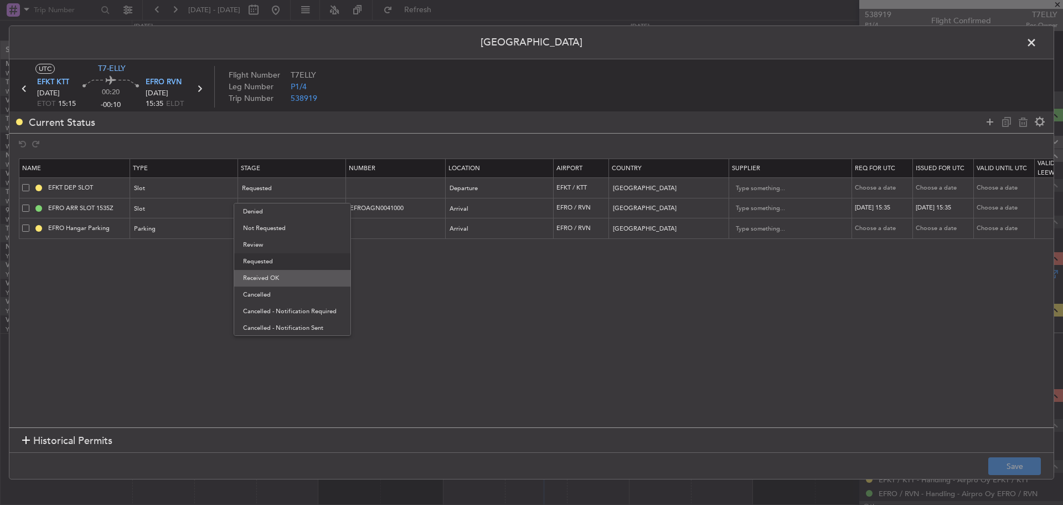
click at [262, 284] on span "Received OK" at bounding box center [292, 278] width 99 height 17
click at [377, 189] on input "text" at bounding box center [397, 187] width 96 height 9
paste input "EFKTDGN0088000"
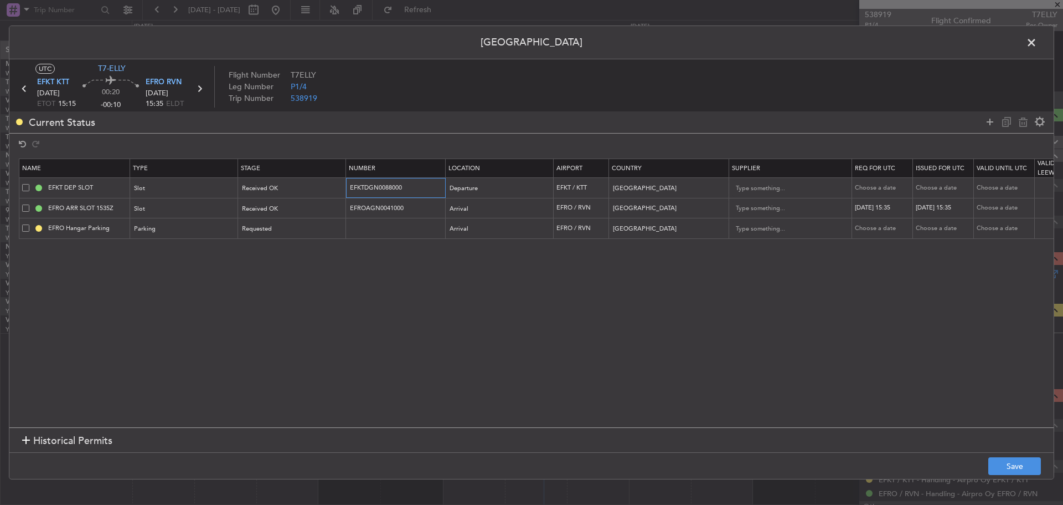
type input "EFKTDGN0088000"
click at [883, 188] on div "Choose a date" at bounding box center [884, 187] width 58 height 9
select select "10"
select select "2025"
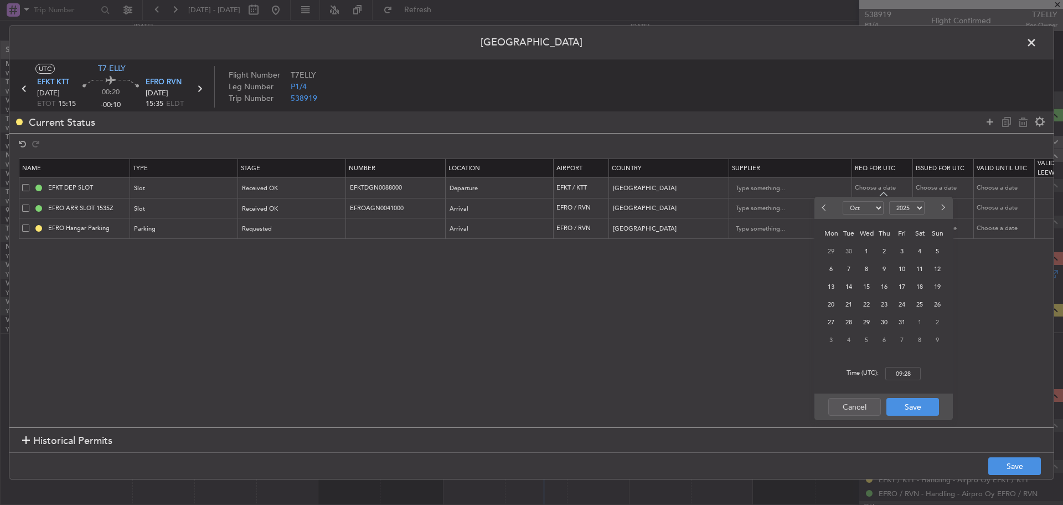
click at [945, 209] on button "Next month" at bounding box center [943, 208] width 12 height 18
select select "12"
click at [850, 324] on span "30" at bounding box center [849, 322] width 14 height 14
click at [905, 377] on input "00:00" at bounding box center [903, 373] width 35 height 13
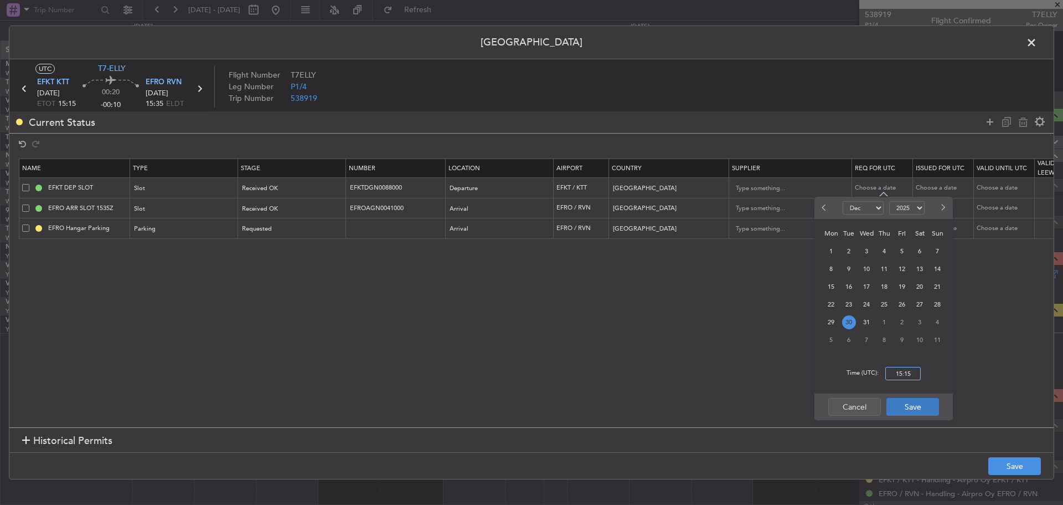
type input "15:15"
click at [907, 403] on button "Save" at bounding box center [913, 407] width 53 height 18
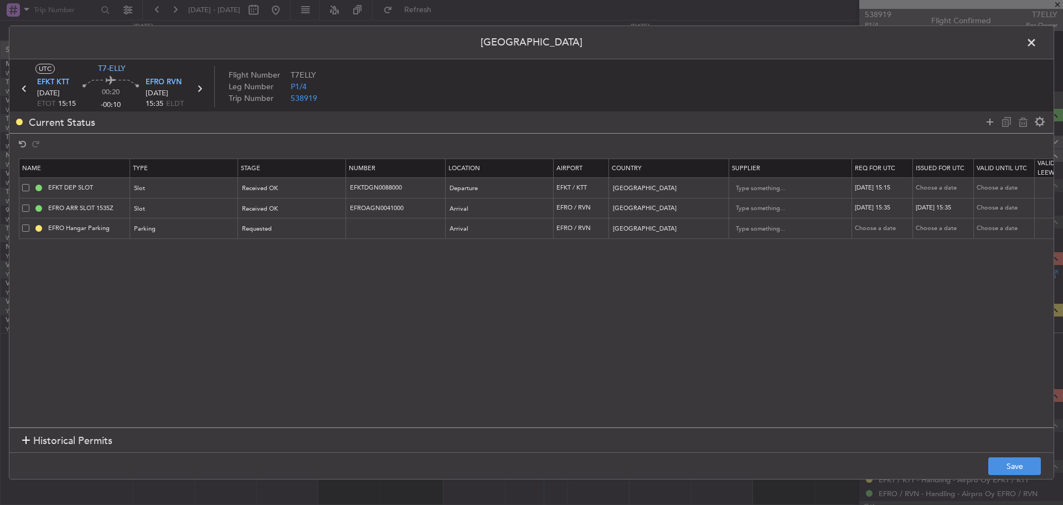
click at [936, 187] on div "Choose a date" at bounding box center [945, 187] width 58 height 9
select select "10"
select select "2025"
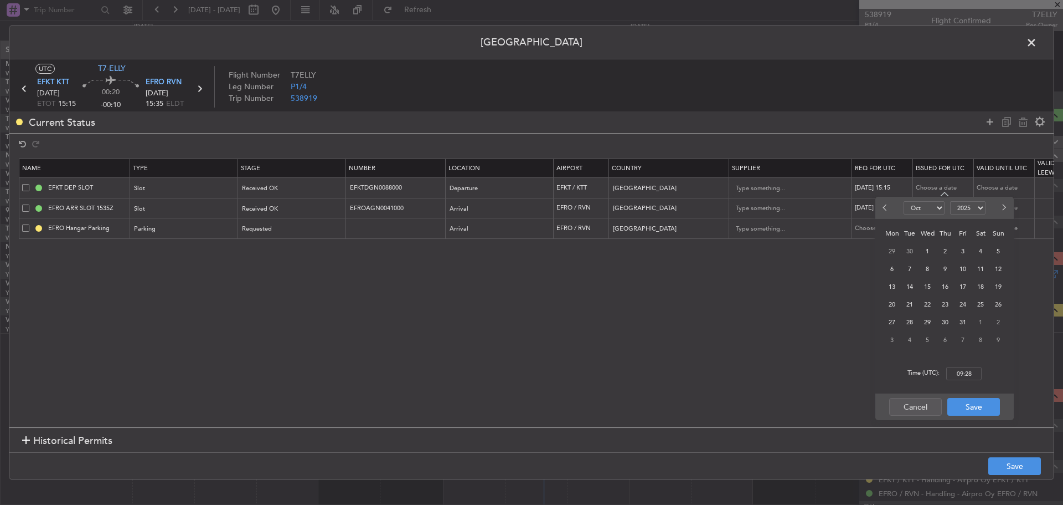
click at [1004, 209] on span "Next month" at bounding box center [1003, 207] width 7 height 7
select select "12"
click at [908, 321] on span "30" at bounding box center [910, 322] width 14 height 14
click at [959, 376] on input "00:00" at bounding box center [964, 373] width 35 height 13
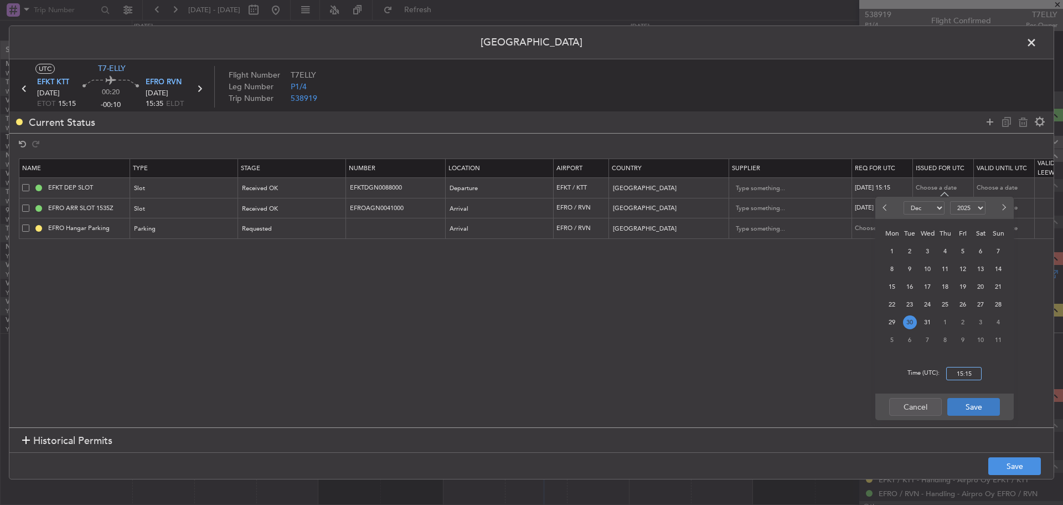
type input "15:15"
click at [960, 405] on button "Save" at bounding box center [974, 407] width 53 height 18
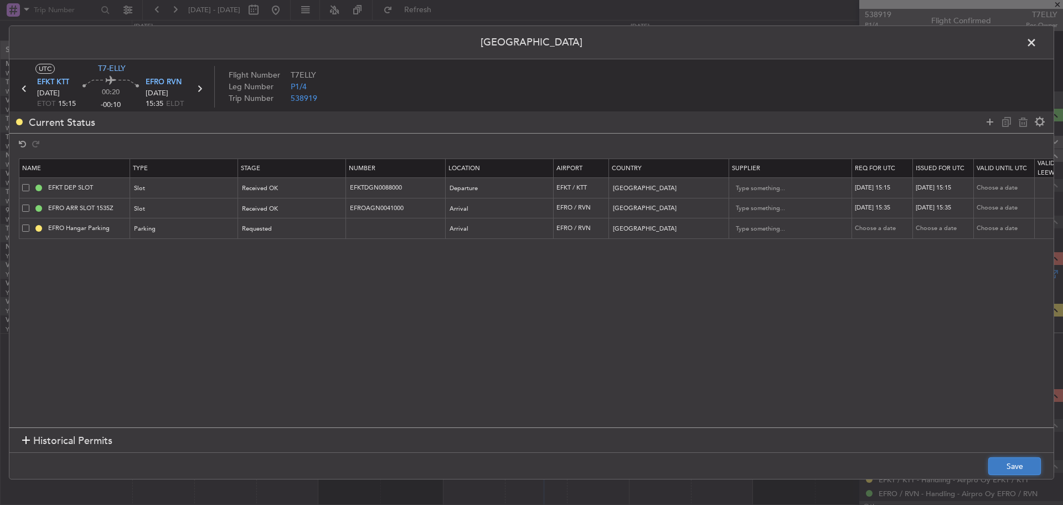
click at [1009, 466] on button "Save" at bounding box center [1015, 466] width 53 height 18
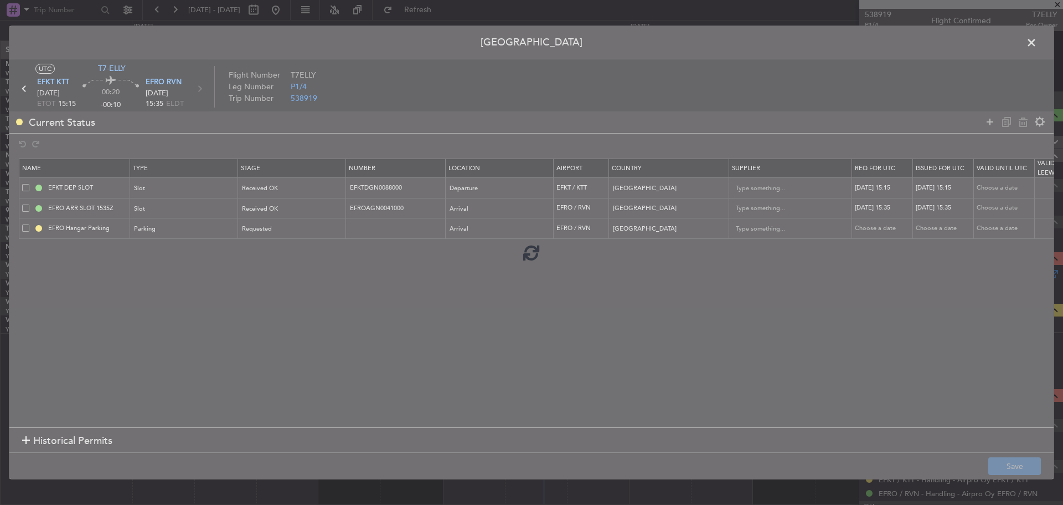
type input "EFKT DEP SLOT 1515Z"
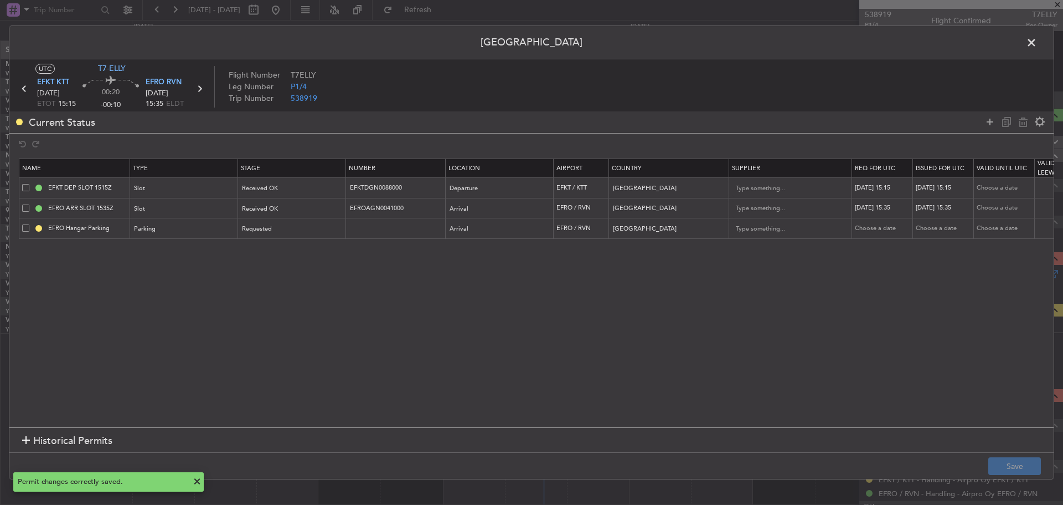
click at [201, 86] on icon at bounding box center [199, 88] width 14 height 14
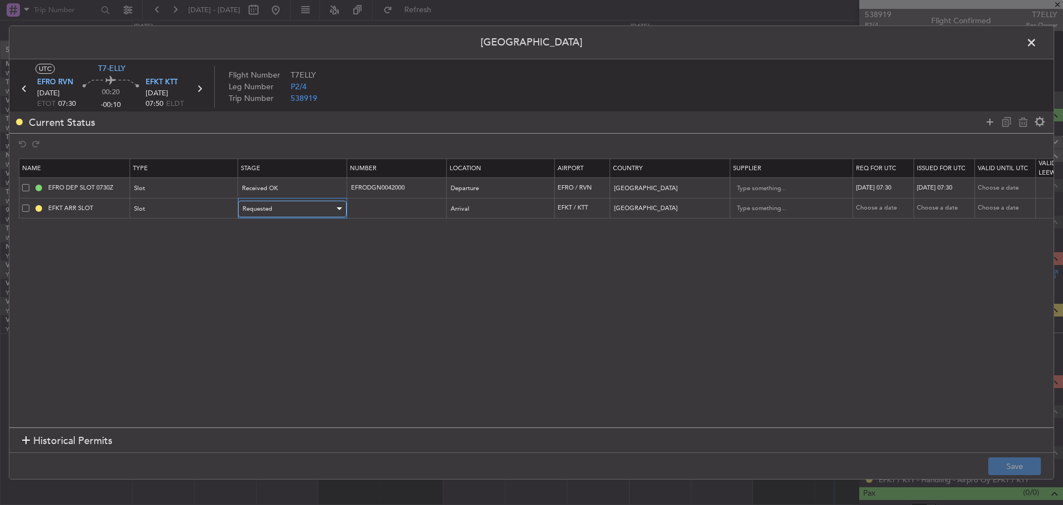
click at [330, 207] on div "Requested" at bounding box center [289, 209] width 92 height 17
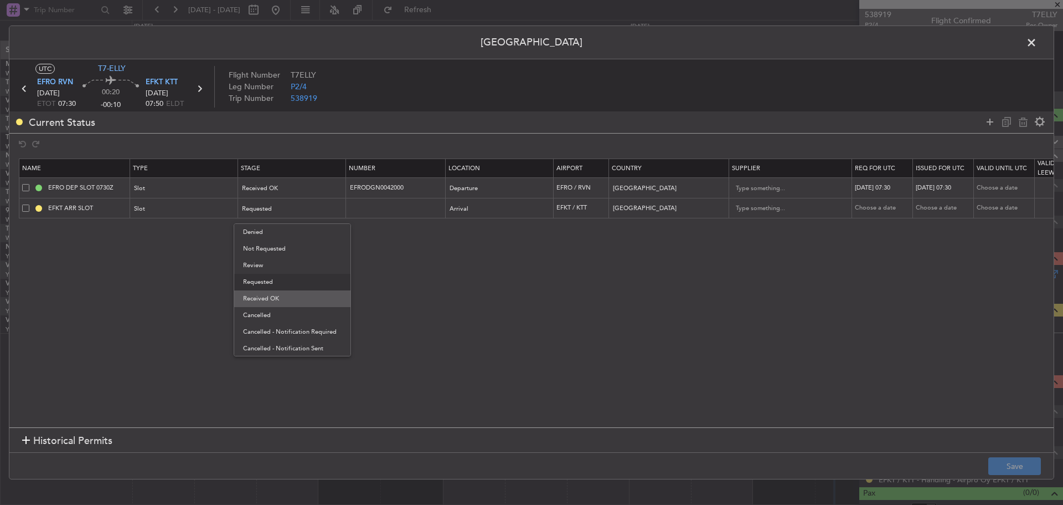
click at [306, 297] on span "Received OK" at bounding box center [292, 298] width 99 height 17
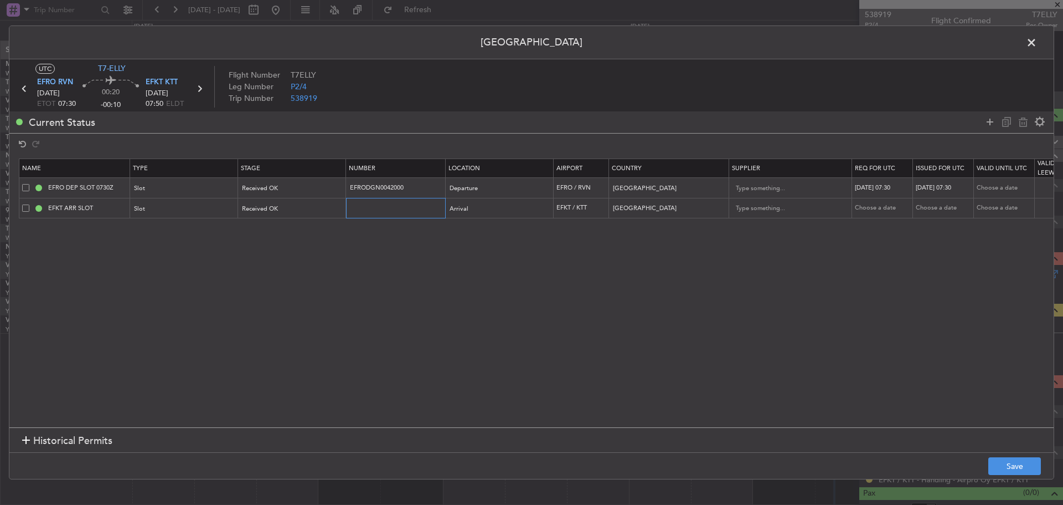
click at [374, 205] on input "text" at bounding box center [397, 207] width 96 height 9
paste input "EFKTAGN0089000"
type input "EFKTAGN0089000"
click at [886, 208] on div "Choose a date" at bounding box center [884, 207] width 58 height 9
select select "10"
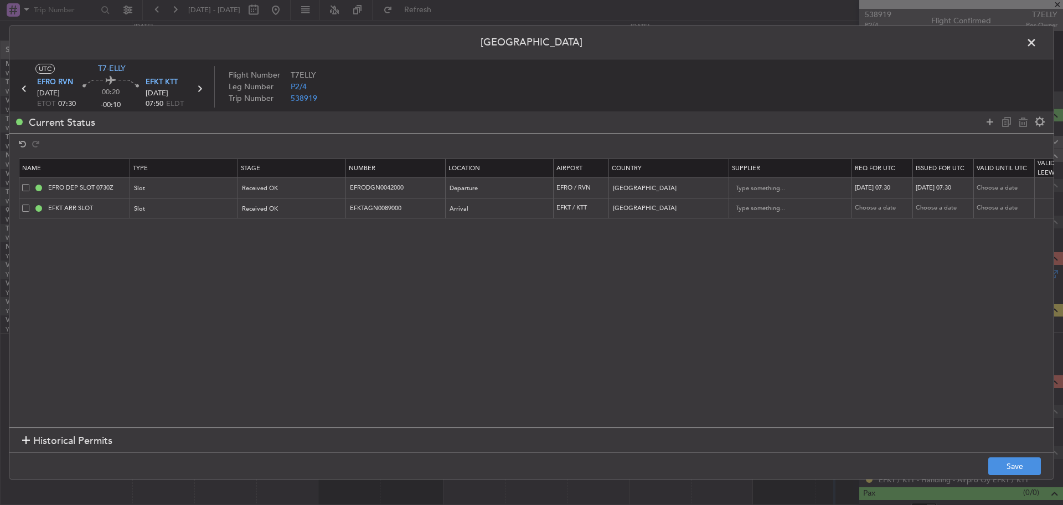
select select "2025"
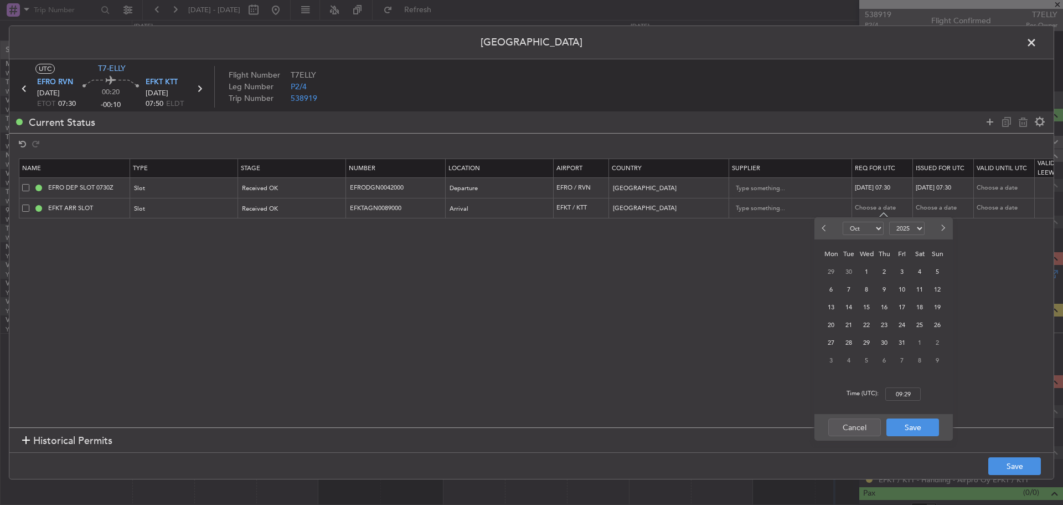
click at [941, 229] on span "Next month" at bounding box center [942, 227] width 7 height 7
select select "1"
select select "2026"
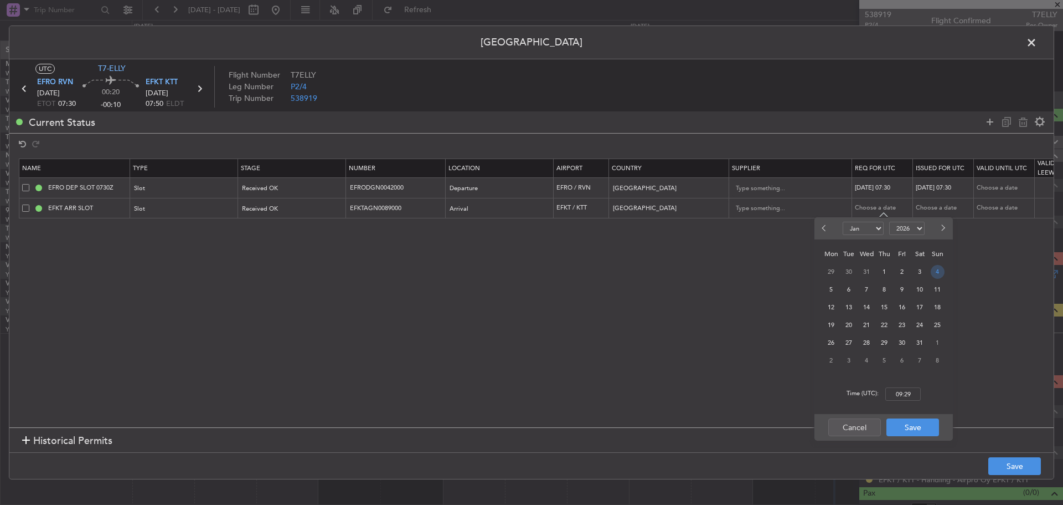
click at [936, 271] on span "4" at bounding box center [938, 272] width 14 height 14
click at [900, 395] on input "00:00" at bounding box center [903, 393] width 35 height 13
type input "07:50"
click at [911, 430] on button "Save" at bounding box center [913, 427] width 53 height 18
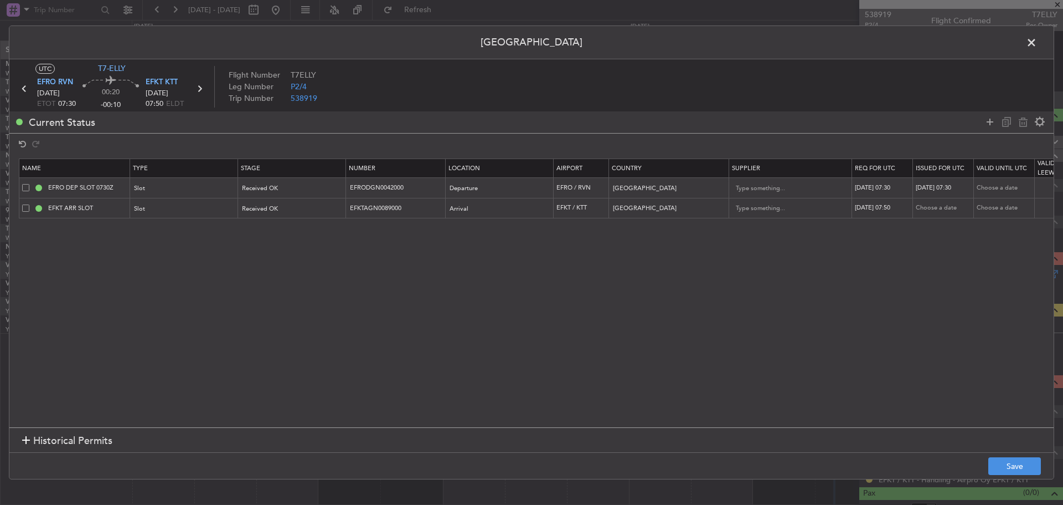
click at [945, 212] on div "Choose a date" at bounding box center [945, 207] width 58 height 9
select select "10"
select select "2025"
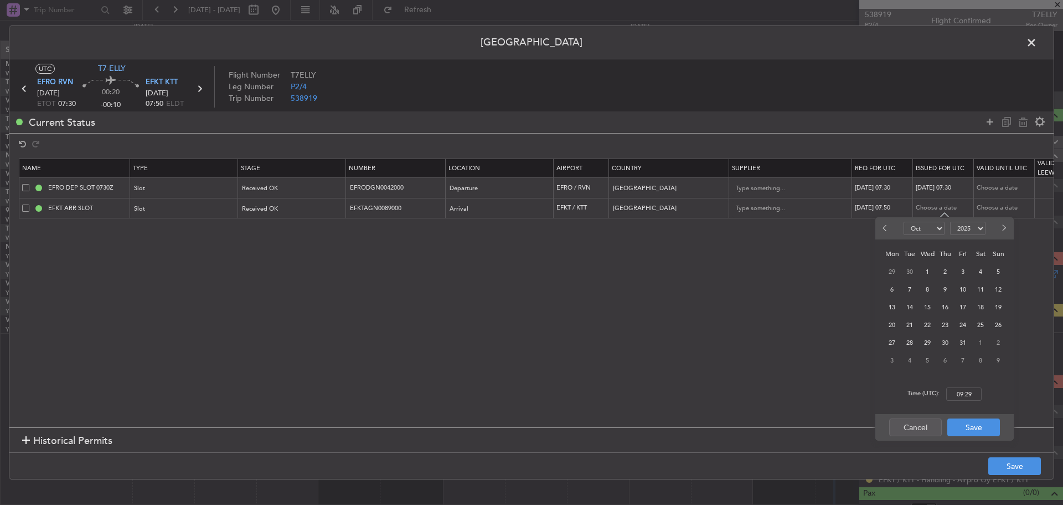
click at [1001, 230] on button "Next month" at bounding box center [1004, 228] width 12 height 18
select select "1"
select select "2026"
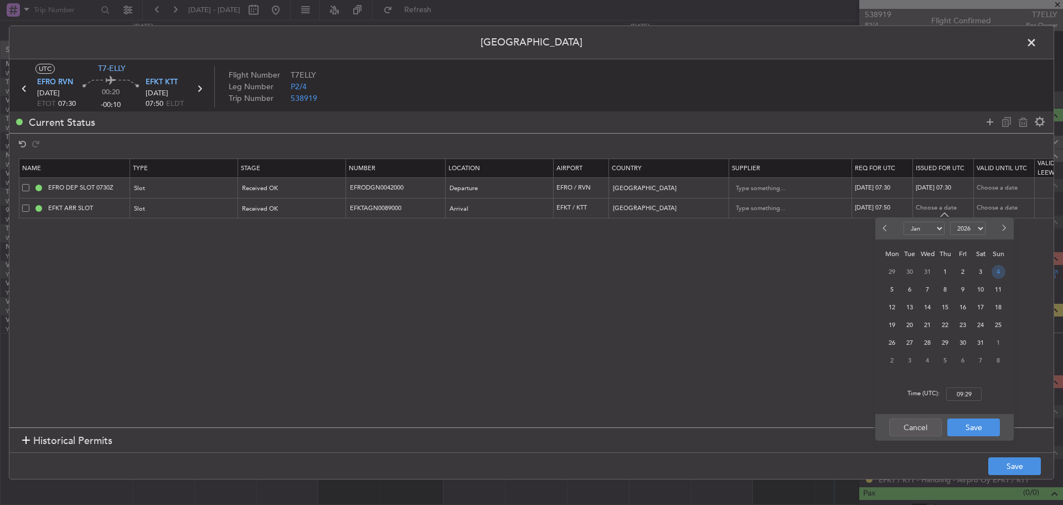
click at [996, 271] on span "4" at bounding box center [999, 272] width 14 height 14
click at [965, 395] on input "00:00" at bounding box center [964, 393] width 35 height 13
type input "07:50"
click at [967, 422] on button "Save" at bounding box center [974, 427] width 53 height 18
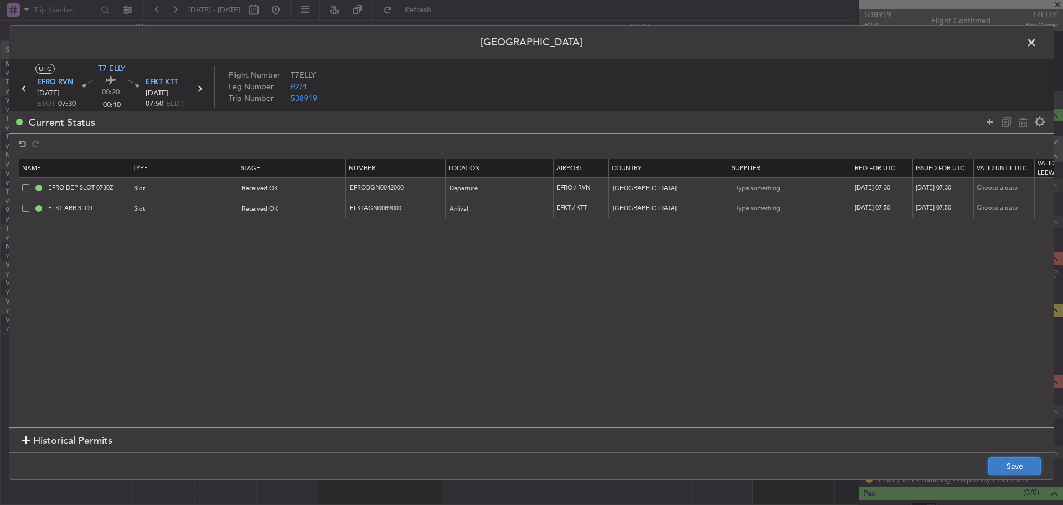
click at [1008, 469] on button "Save" at bounding box center [1015, 466] width 53 height 18
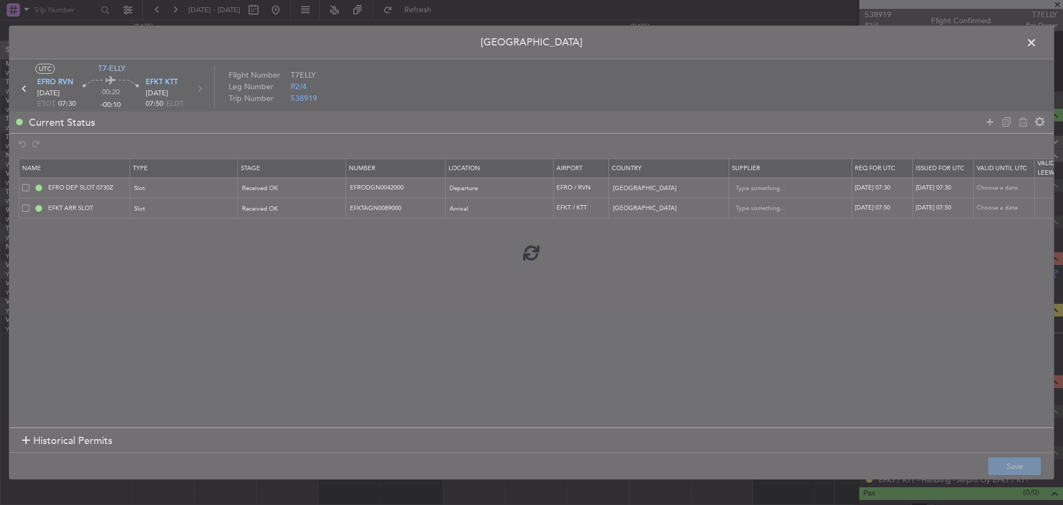
type input "EFKT ARR SLOT 0750Z"
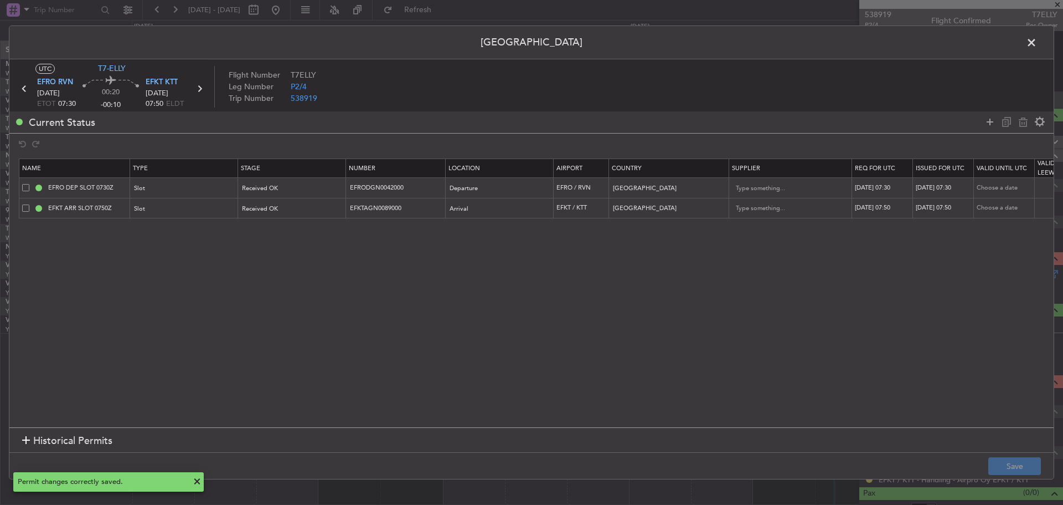
click at [198, 88] on icon at bounding box center [199, 88] width 14 height 14
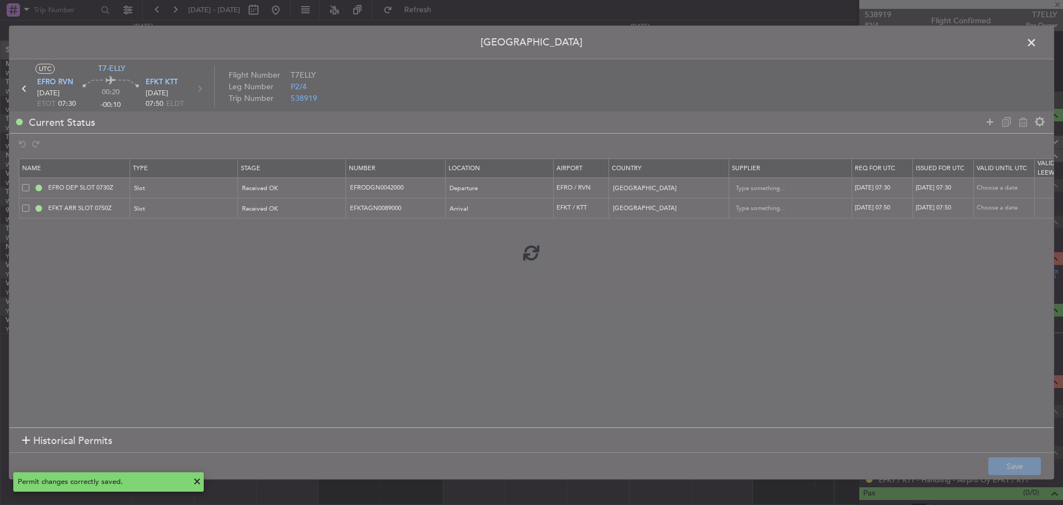
type input "+01:30"
type input "12"
type input "+01:30"
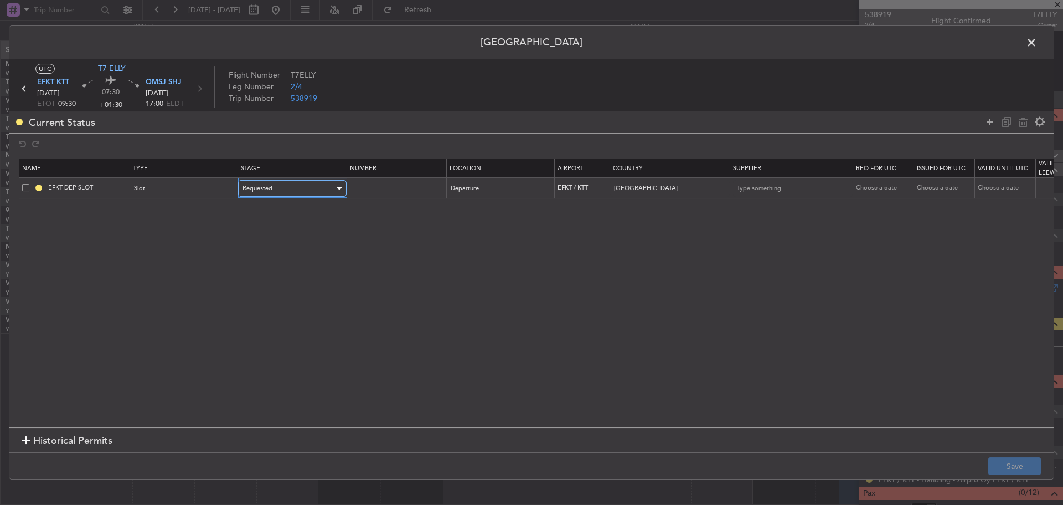
click at [310, 187] on div "Requested" at bounding box center [289, 188] width 92 height 17
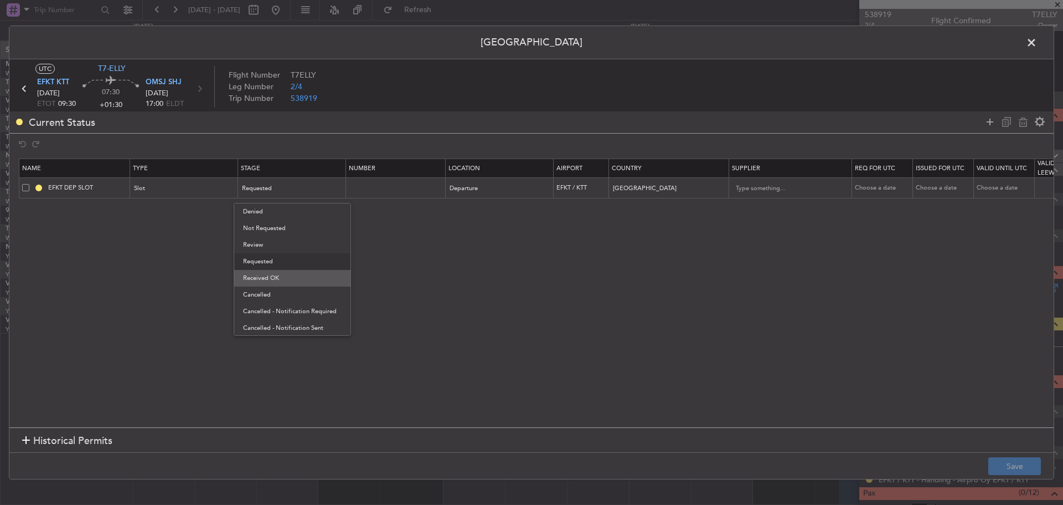
click at [299, 275] on span "Received OK" at bounding box center [292, 278] width 99 height 17
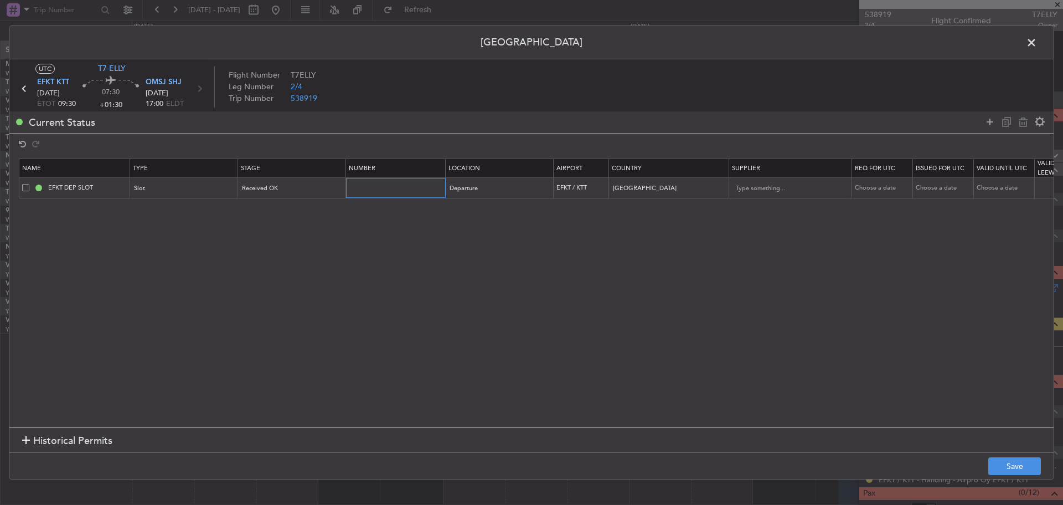
click at [403, 190] on input "text" at bounding box center [397, 187] width 96 height 9
paste input "EFKTDGN0090000"
type input "EFKTDGN0090000"
click at [877, 184] on div "Choose a date" at bounding box center [884, 187] width 58 height 9
select select "10"
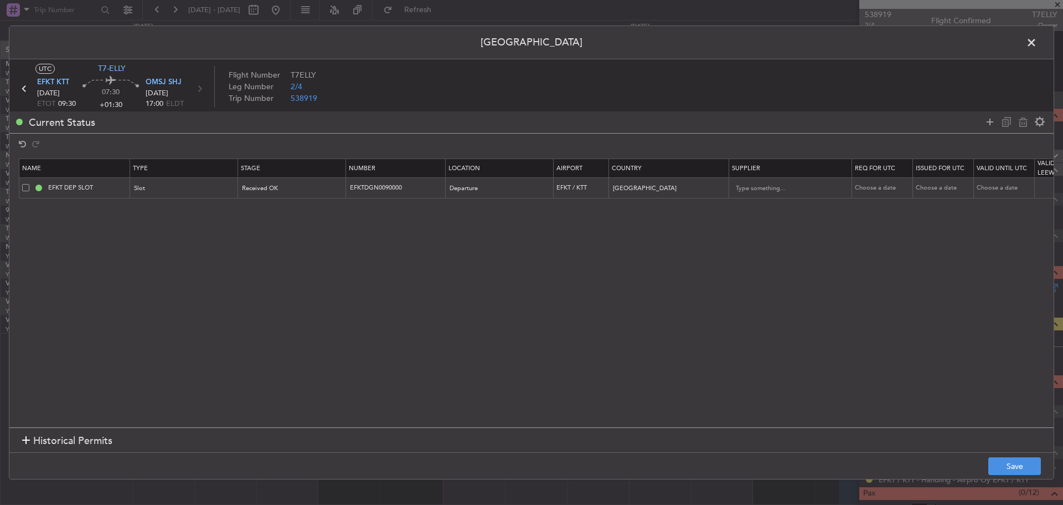
select select "2025"
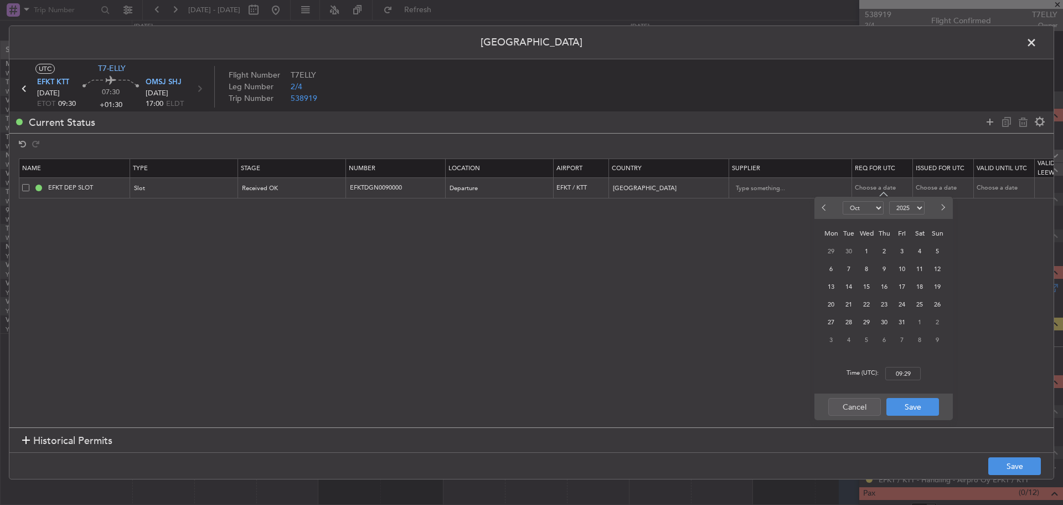
click at [950, 210] on div at bounding box center [940, 208] width 25 height 18
click at [946, 209] on button "Next month" at bounding box center [943, 208] width 12 height 18
select select "1"
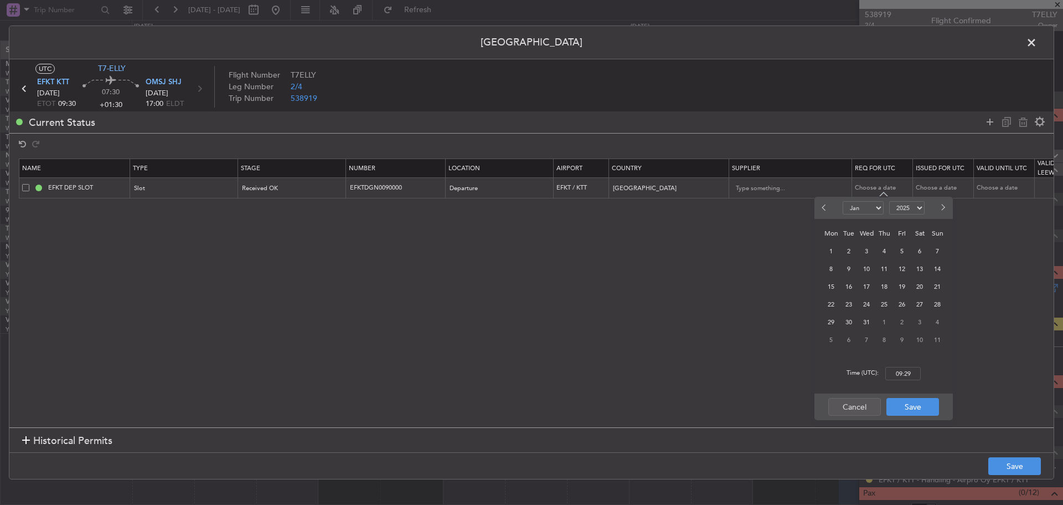
select select "2026"
click at [934, 253] on span "4" at bounding box center [938, 251] width 14 height 14
click at [892, 369] on input "00:00" at bounding box center [903, 373] width 35 height 13
type input "09:30"
click at [903, 405] on button "Save" at bounding box center [913, 407] width 53 height 18
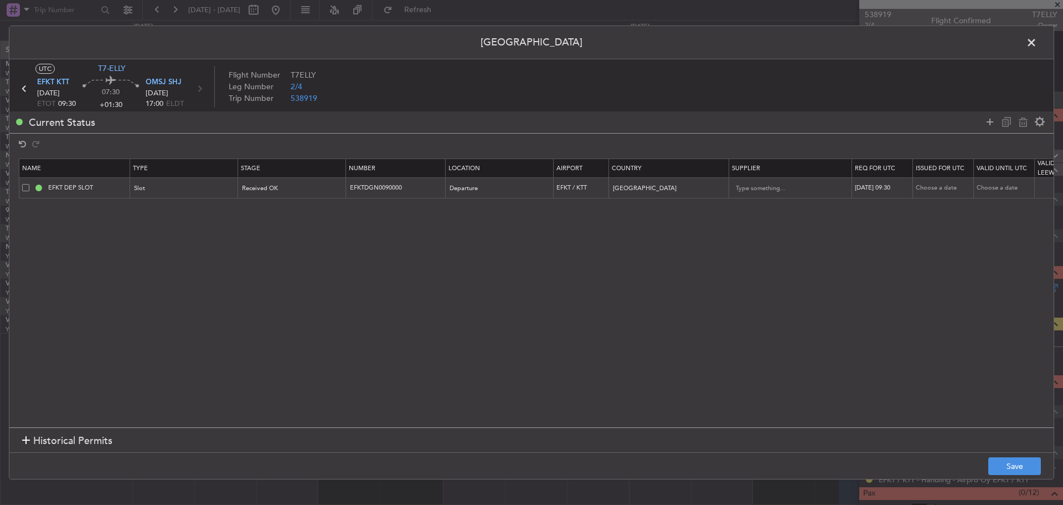
click at [937, 191] on div "Choose a date" at bounding box center [945, 187] width 58 height 9
select select "10"
select select "2025"
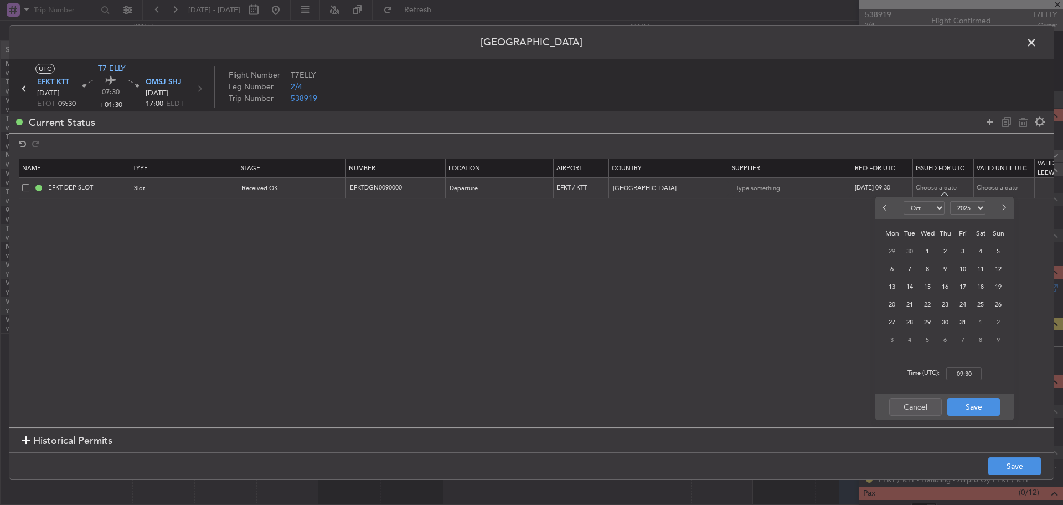
click at [1006, 210] on button "Next month" at bounding box center [1004, 208] width 12 height 18
select select "1"
select select "2026"
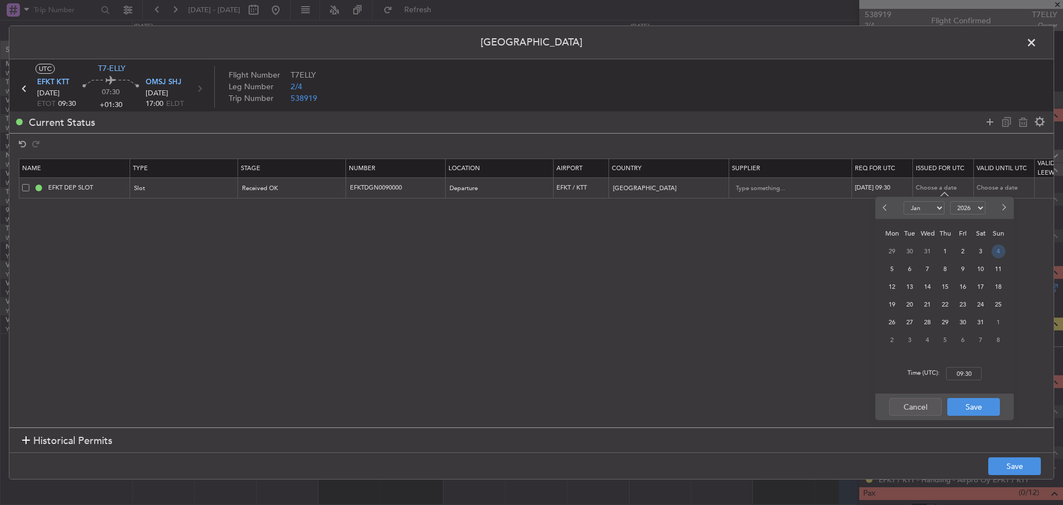
click at [998, 249] on span "4" at bounding box center [999, 251] width 14 height 14
click at [961, 372] on input "00:00" at bounding box center [964, 373] width 35 height 13
type input "09:30"
click at [972, 403] on button "Save" at bounding box center [974, 407] width 53 height 18
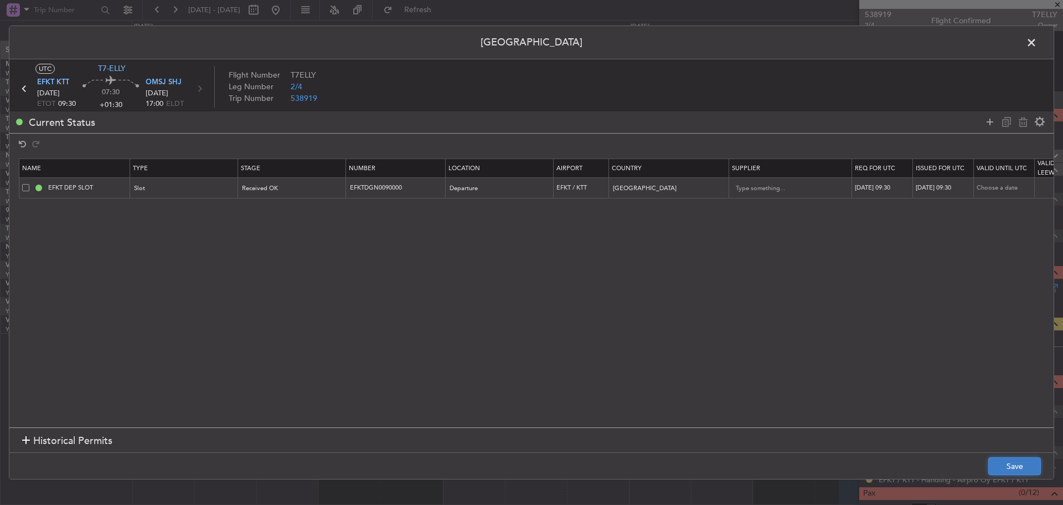
click at [1009, 471] on button "Save" at bounding box center [1015, 466] width 53 height 18
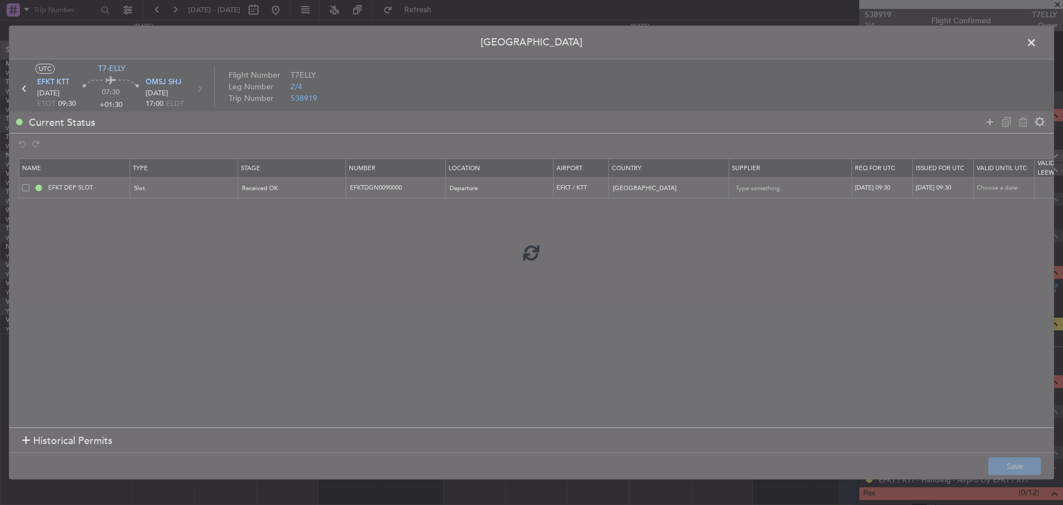
type input "EFKT DEP SLOT 0930Z"
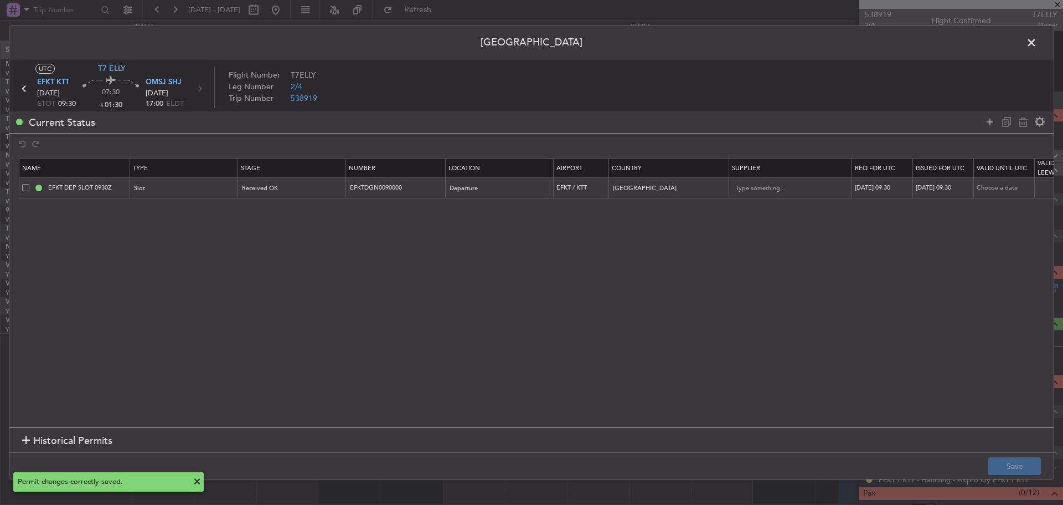
click at [1037, 43] on span at bounding box center [1037, 45] width 0 height 22
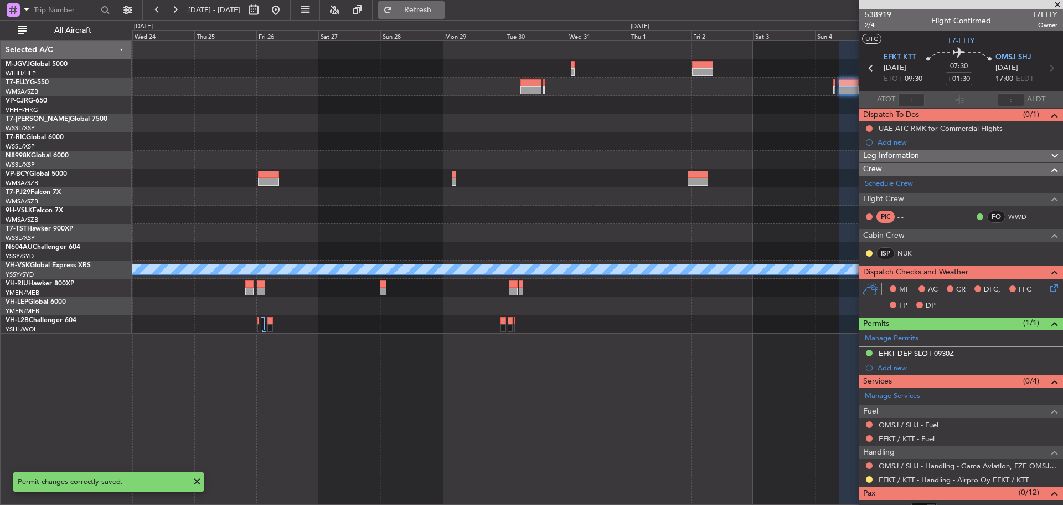
click at [441, 7] on span "Refresh" at bounding box center [418, 10] width 47 height 8
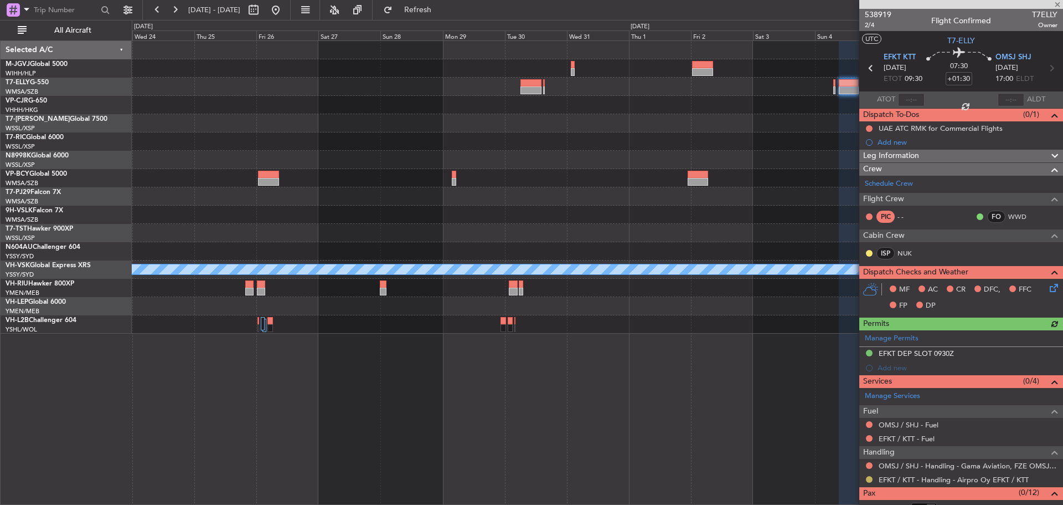
click at [870, 479] on button at bounding box center [869, 479] width 7 height 7
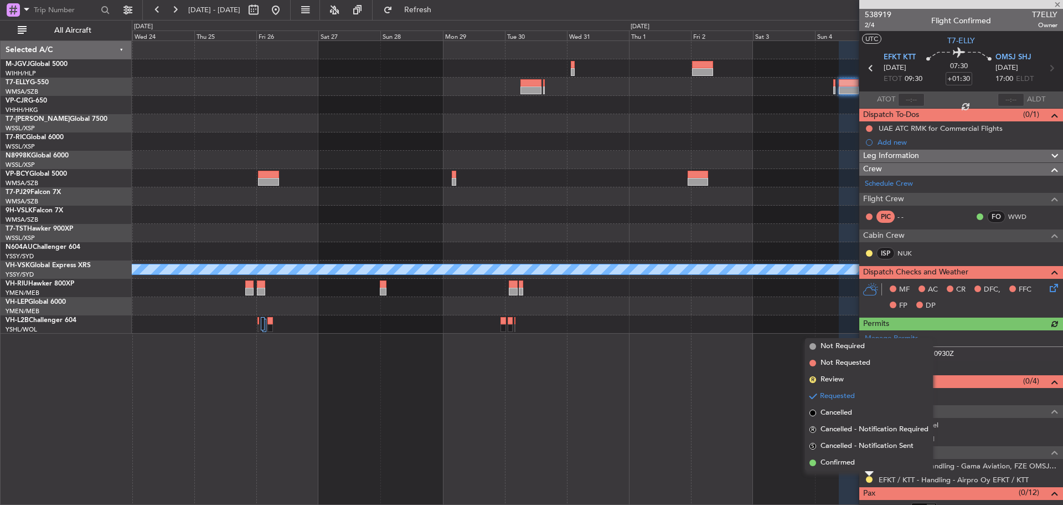
click at [846, 463] on span "Confirmed" at bounding box center [838, 462] width 34 height 11
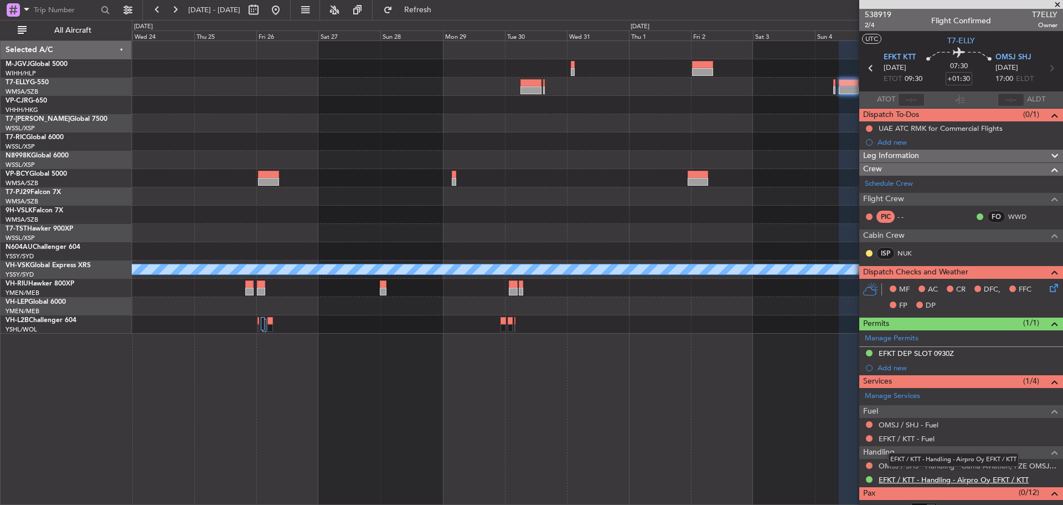
click at [909, 480] on link "EFKT / KTT - Handling - Airpro Oy EFKT / KTT" at bounding box center [954, 479] width 150 height 9
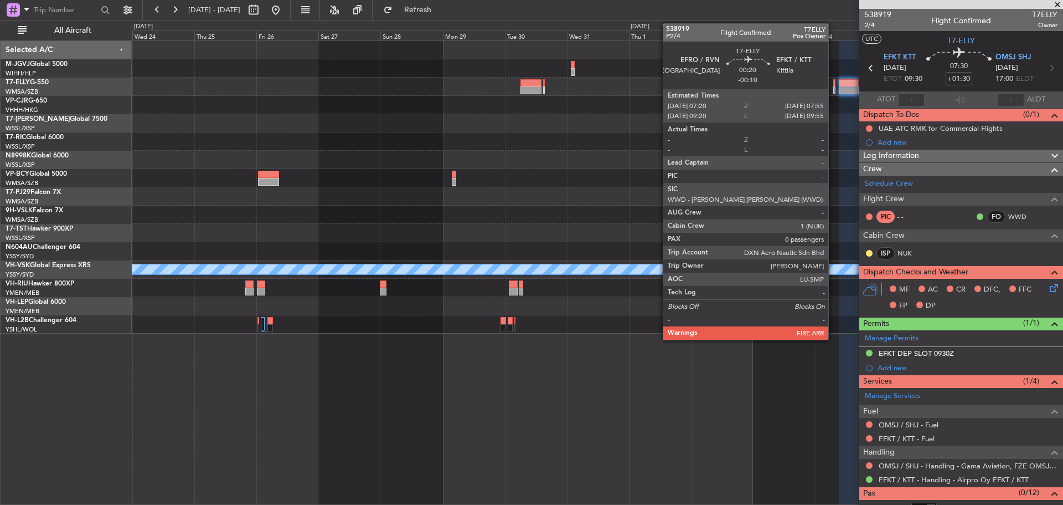
click at [834, 85] on div at bounding box center [835, 83] width 2 height 8
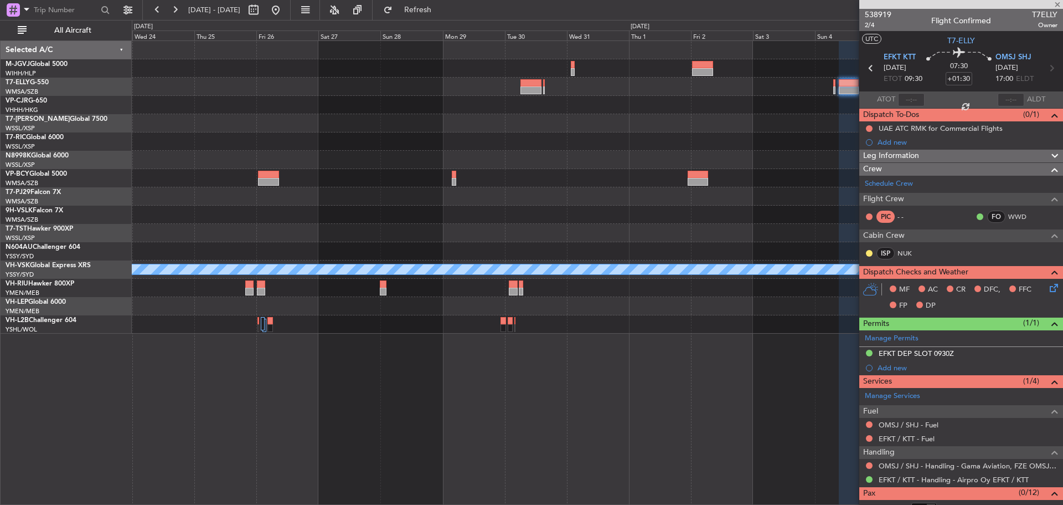
type input "-00:10"
type input "0"
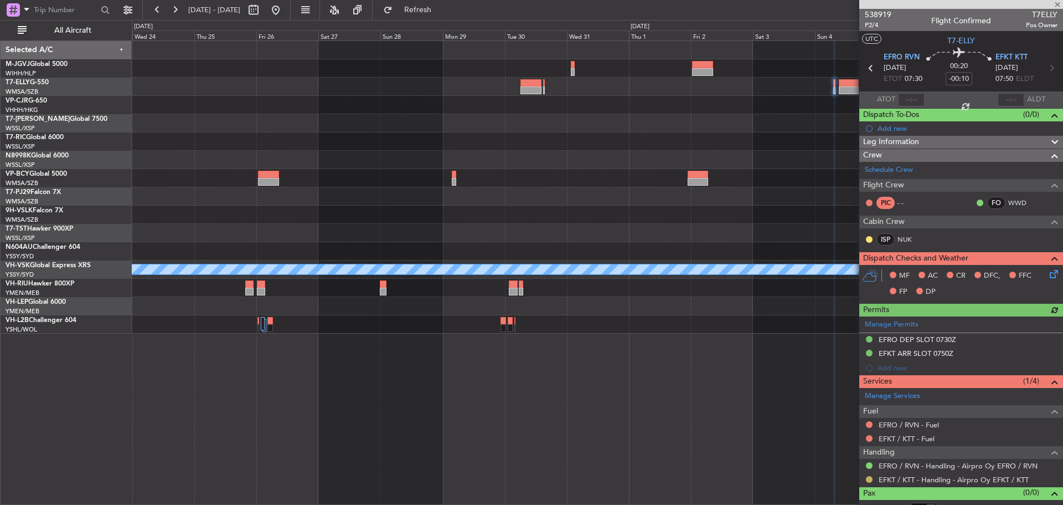
click at [867, 479] on button at bounding box center [869, 479] width 7 height 7
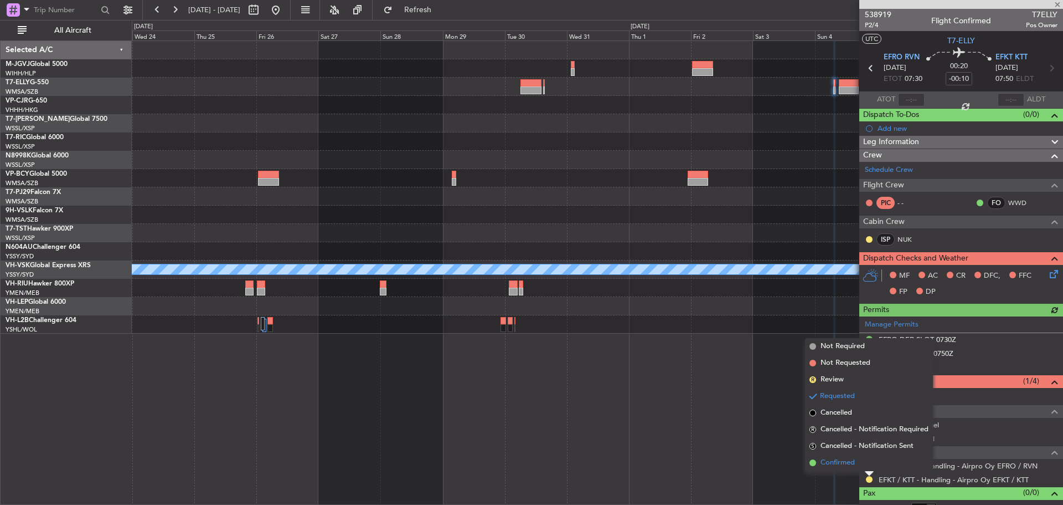
click at [850, 462] on span "Confirmed" at bounding box center [838, 462] width 34 height 11
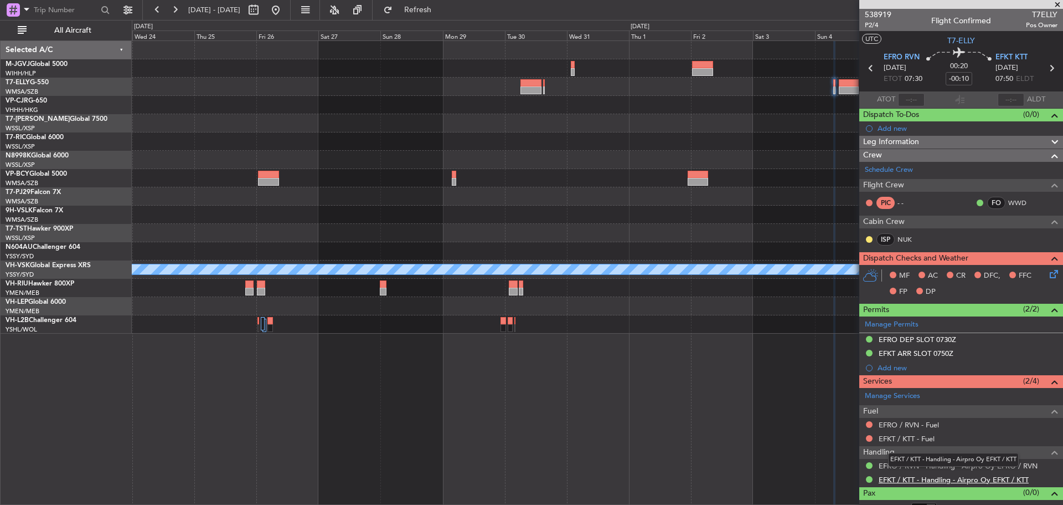
click at [894, 475] on link "EFKT / KTT - Handling - Airpro Oy EFKT / KTT" at bounding box center [954, 479] width 150 height 9
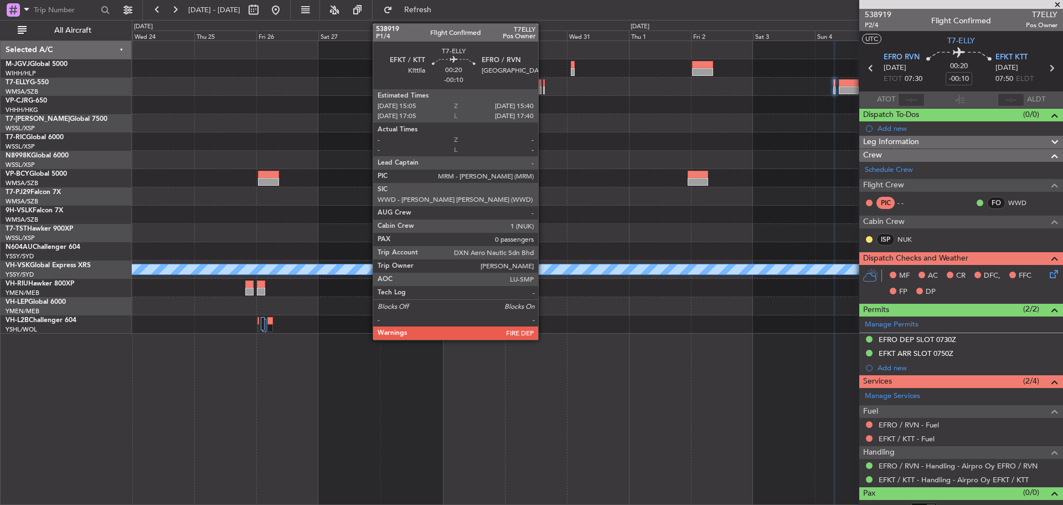
click at [543, 88] on div at bounding box center [544, 90] width 2 height 8
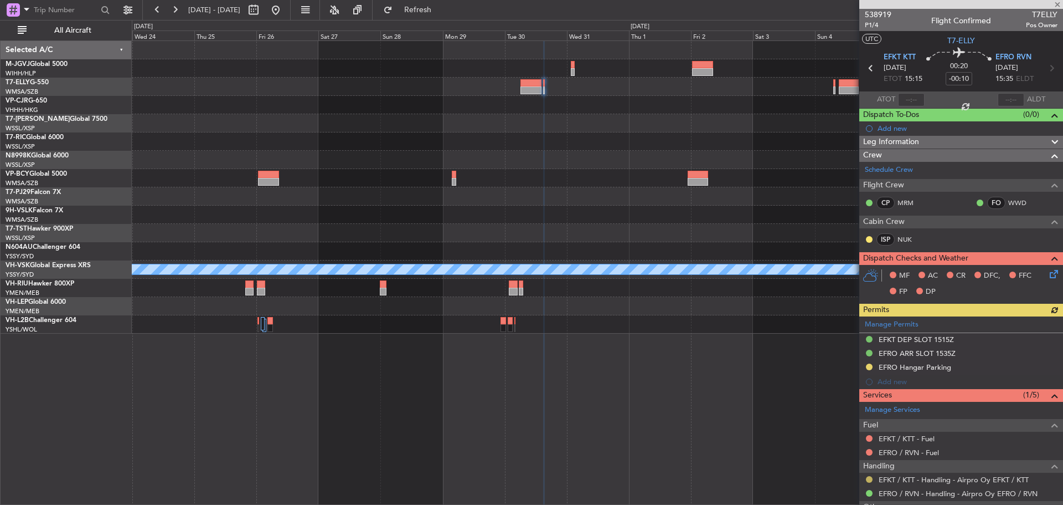
click at [870, 477] on button at bounding box center [869, 479] width 7 height 7
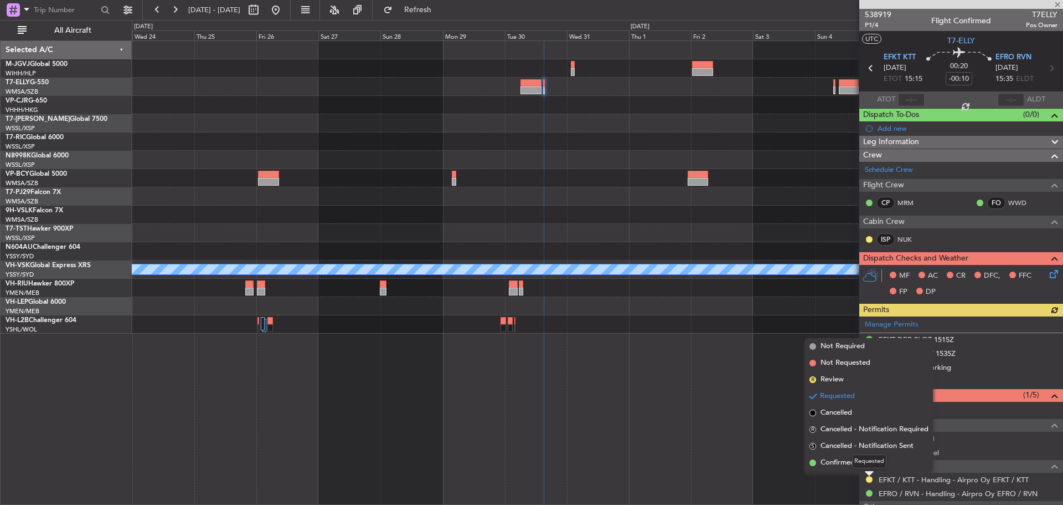
click at [847, 465] on mat-tooltip-component "Requested" at bounding box center [870, 460] width 50 height 29
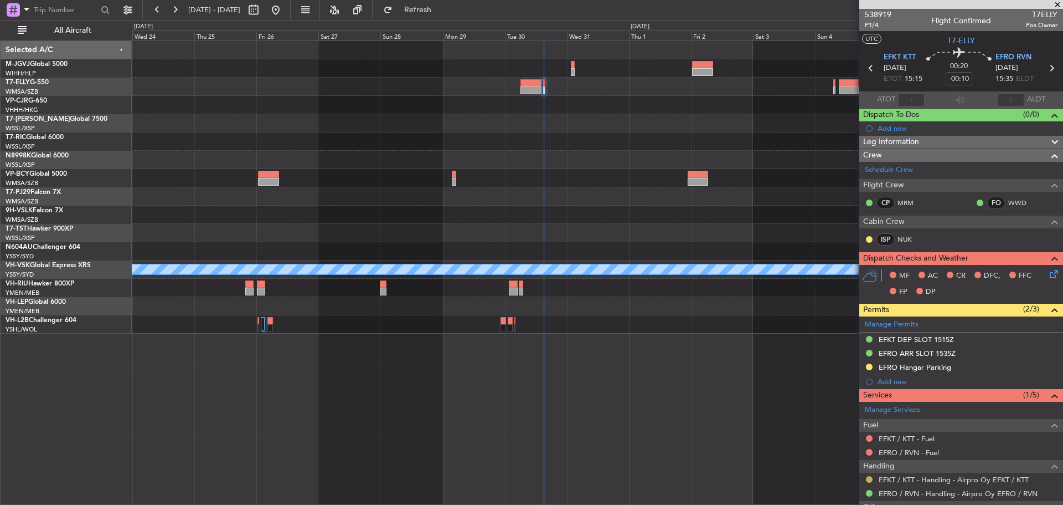
click at [870, 477] on button at bounding box center [869, 479] width 7 height 7
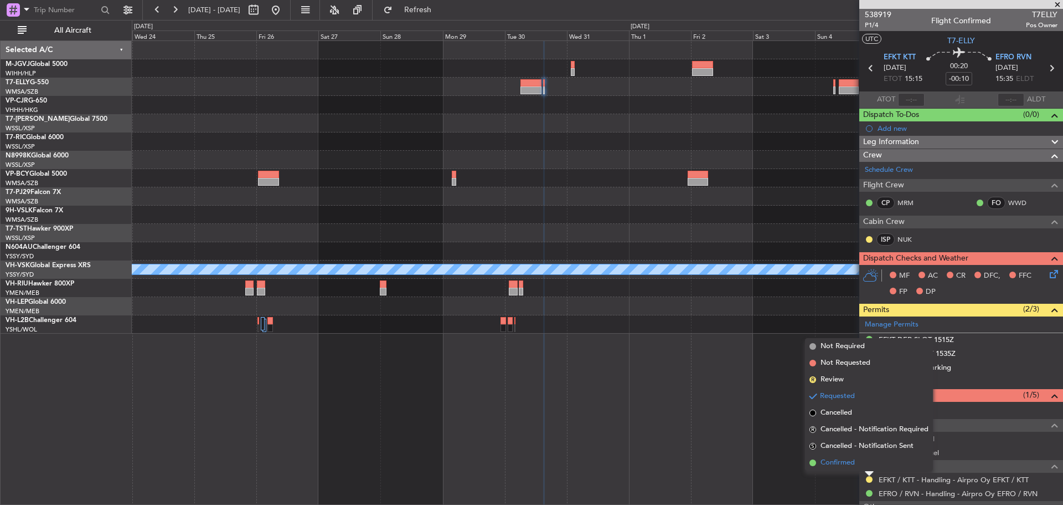
click at [841, 465] on span "Confirmed" at bounding box center [838, 462] width 34 height 11
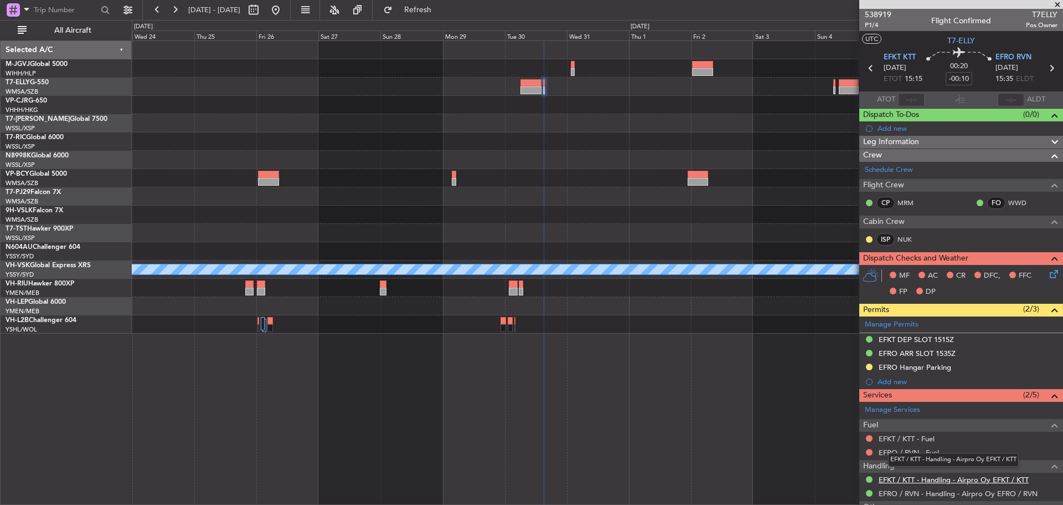
click at [909, 475] on link "EFKT / KTT - Handling - Airpro Oy EFKT / KTT" at bounding box center [954, 479] width 150 height 9
